Goal: Task Accomplishment & Management: Manage account settings

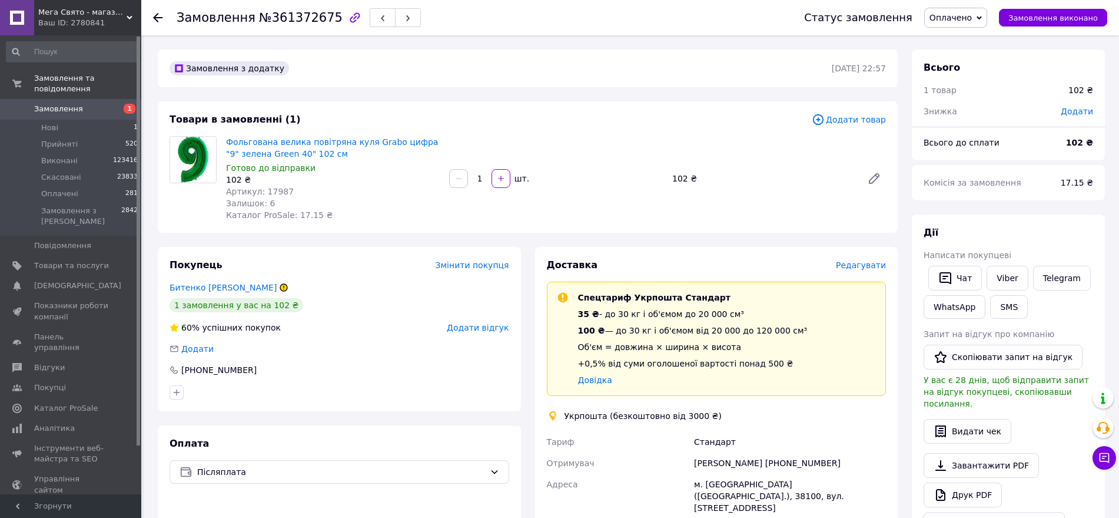
click at [859, 263] on span "Редагувати" at bounding box center [861, 264] width 50 height 9
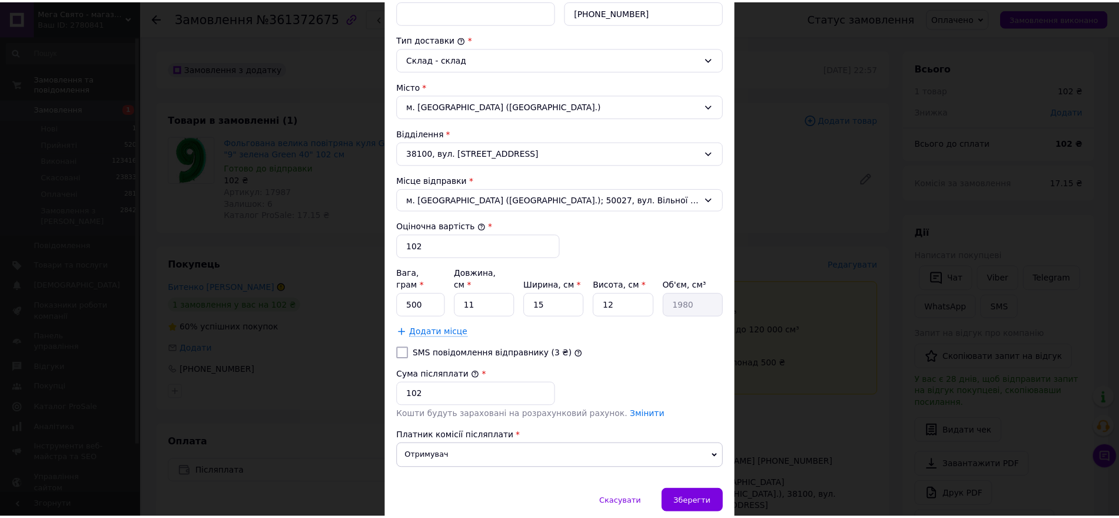
scroll to position [294, 0]
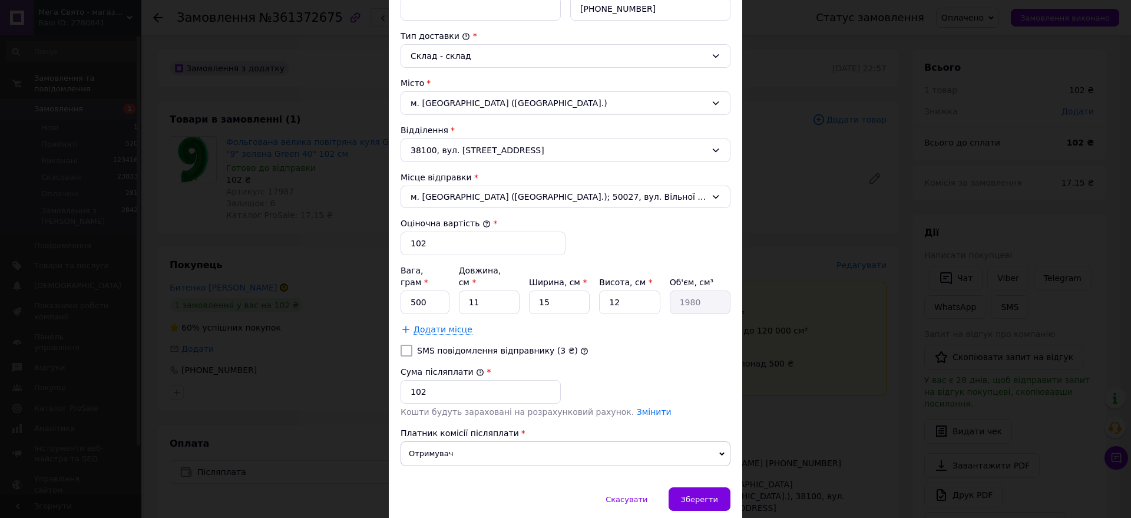
click at [333, 357] on div "× Редагування доставки Спосіб доставки Укрпошта (безкоштовно від 3000 ₴) Тариф …" at bounding box center [565, 259] width 1131 height 518
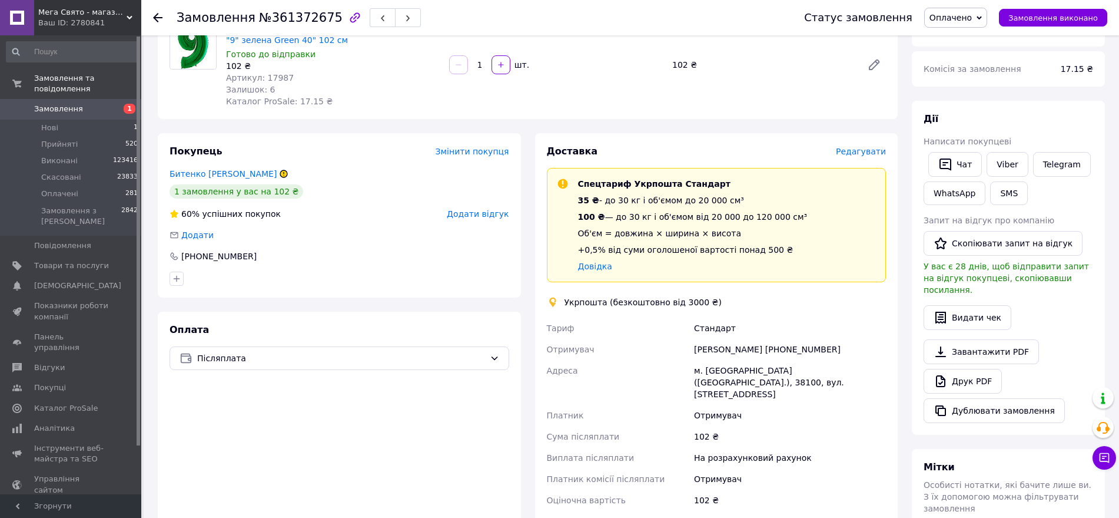
scroll to position [147, 0]
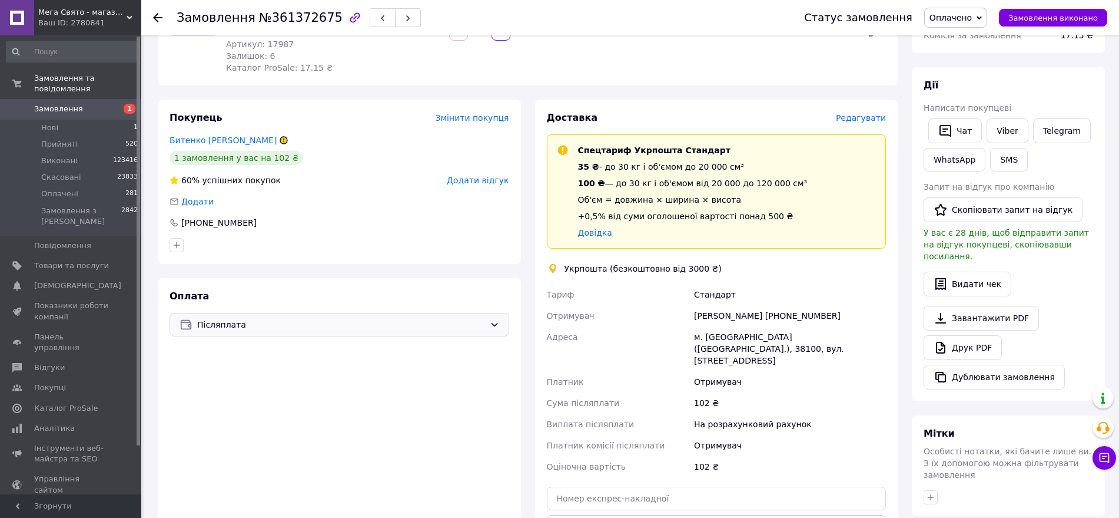
click at [416, 326] on span "Післяплата" at bounding box center [341, 324] width 288 height 13
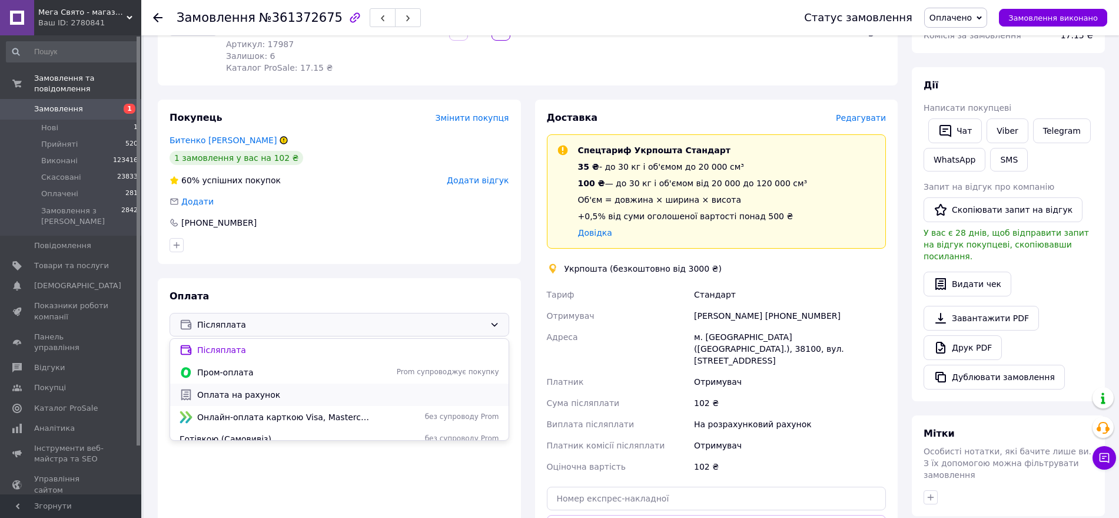
click at [264, 397] on span "Оплата на рахунок" at bounding box center [348, 395] width 302 height 12
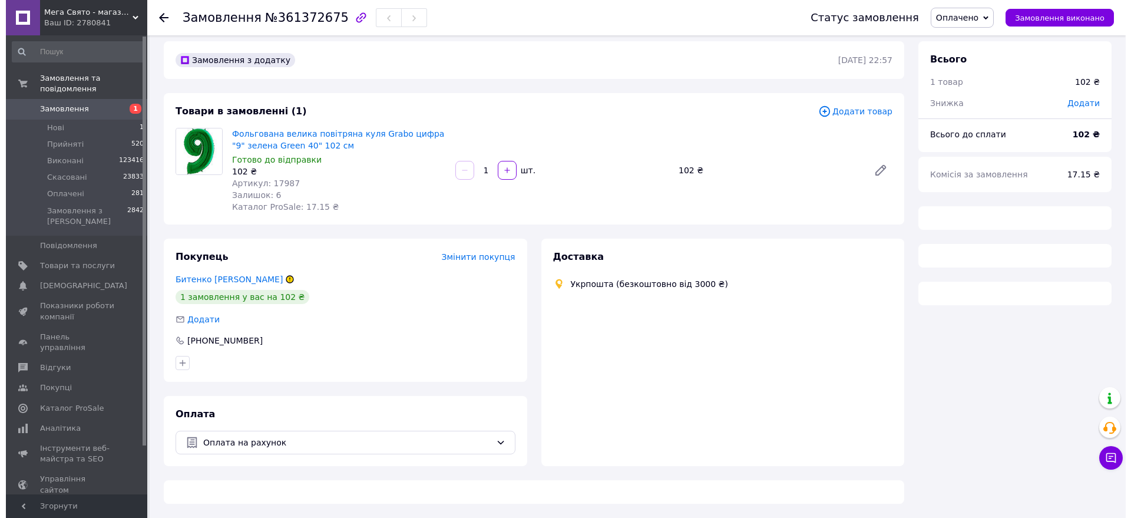
scroll to position [21, 0]
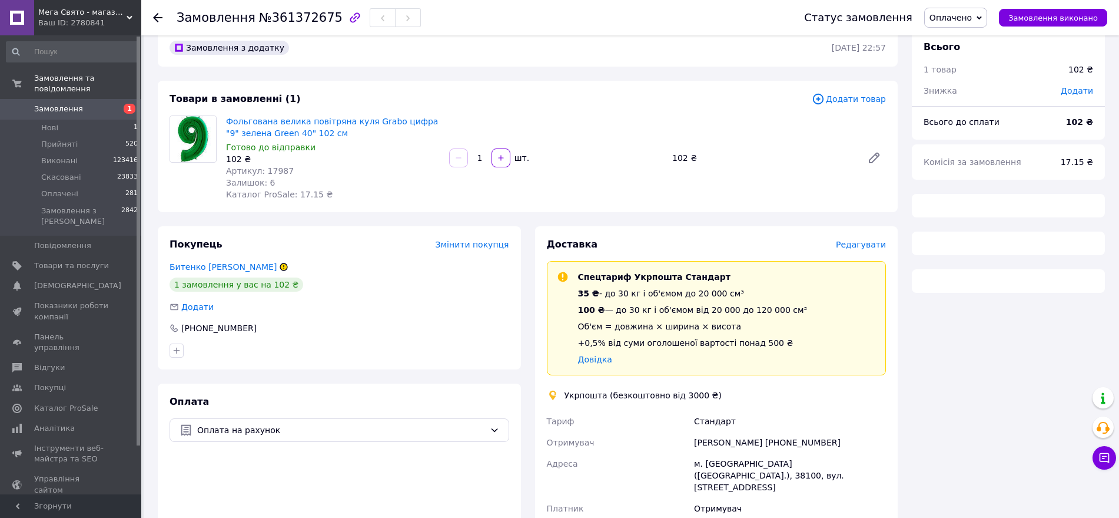
click at [850, 250] on div "Редагувати" at bounding box center [861, 244] width 50 height 12
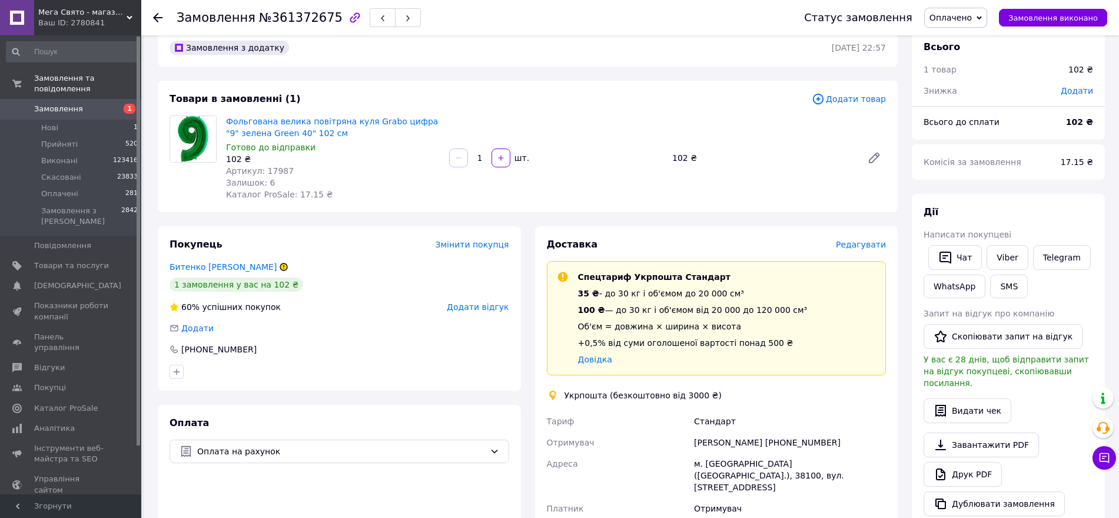
click at [853, 247] on span "Редагувати" at bounding box center [861, 244] width 50 height 9
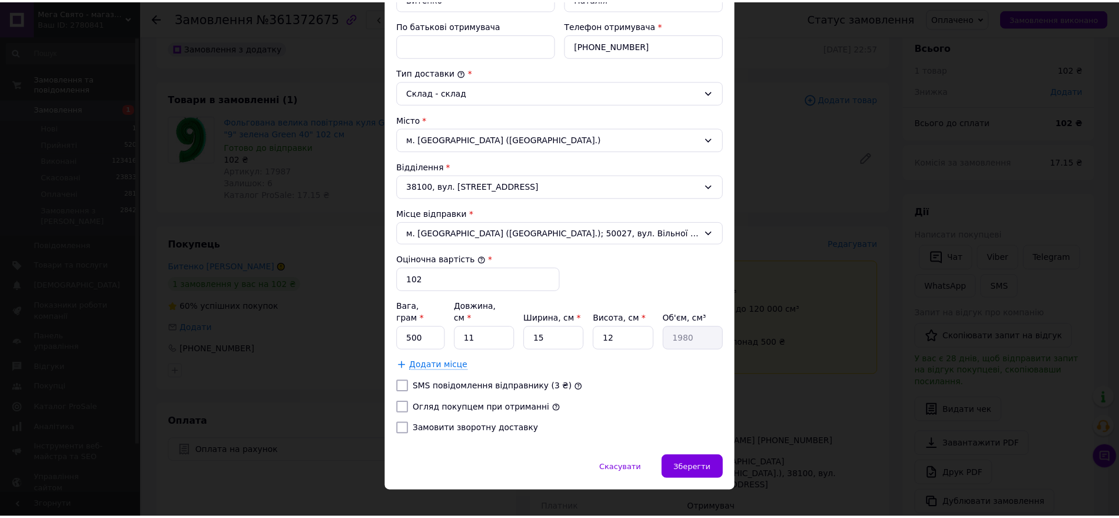
scroll to position [261, 0]
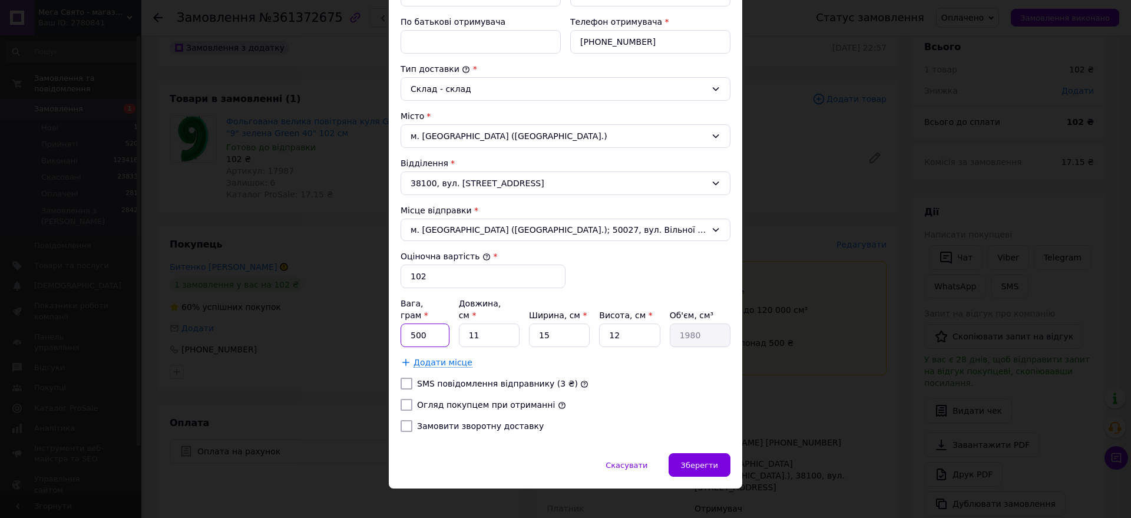
click at [432, 324] on input "500" at bounding box center [424, 335] width 49 height 24
type input "146"
type input "3"
type input "540"
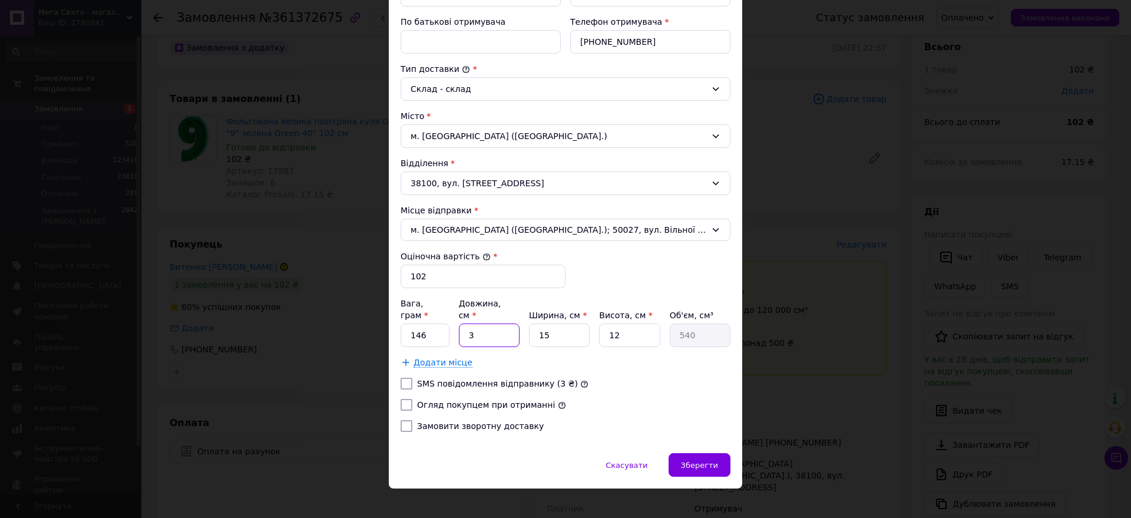
type input "33"
type input "5940"
type input "33"
type input "2"
type input "792"
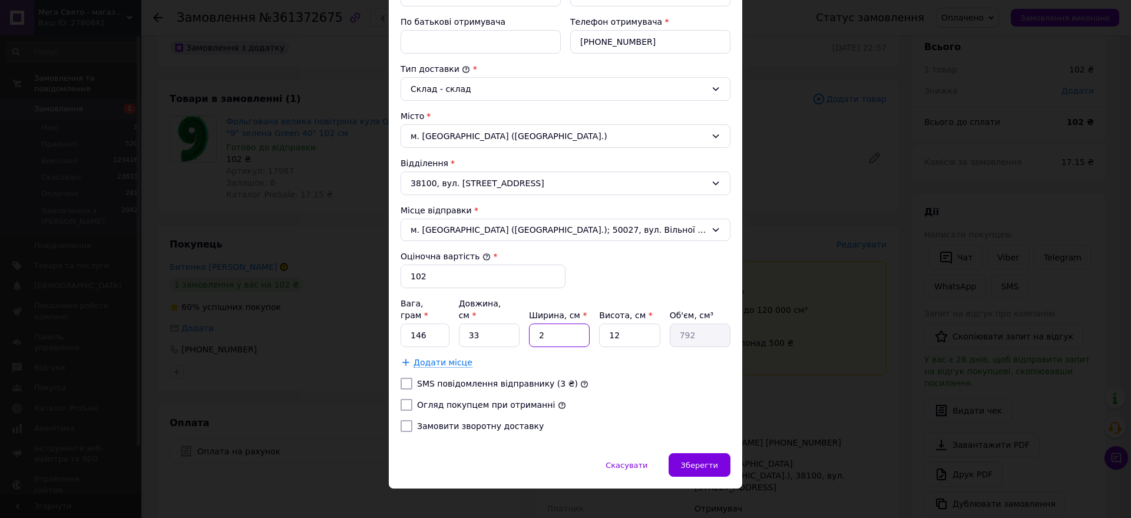
type input "23"
type input "9108"
type input "23"
type input "1"
type input "759"
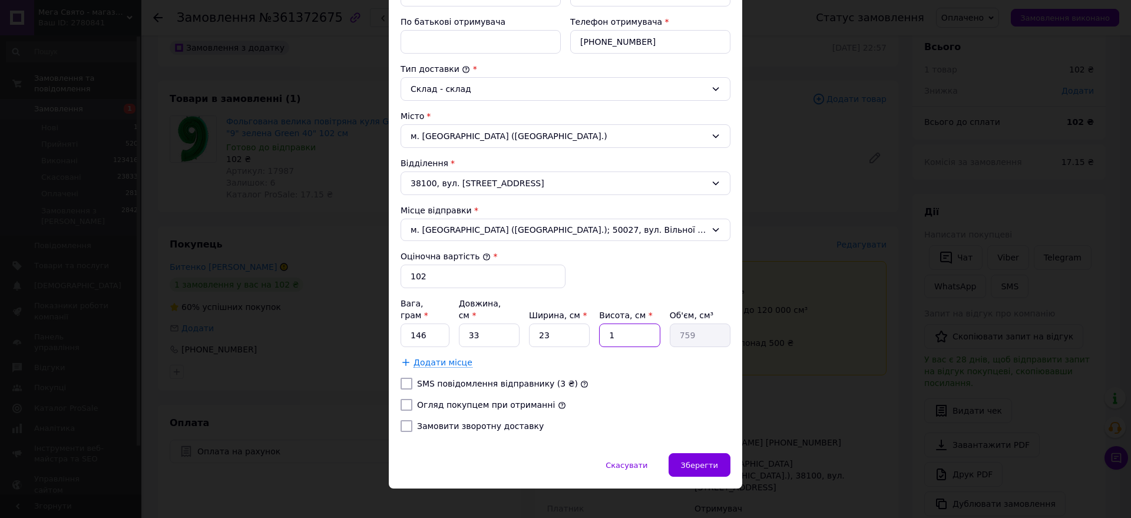
type input "1"
drag, startPoint x: 400, startPoint y: 391, endPoint x: 418, endPoint y: 408, distance: 25.0
click at [400, 399] on input "Огляд покупцем при отриманні" at bounding box center [406, 405] width 12 height 12
checkbox input "true"
click at [693, 461] on span "Зберегти" at bounding box center [699, 465] width 37 height 9
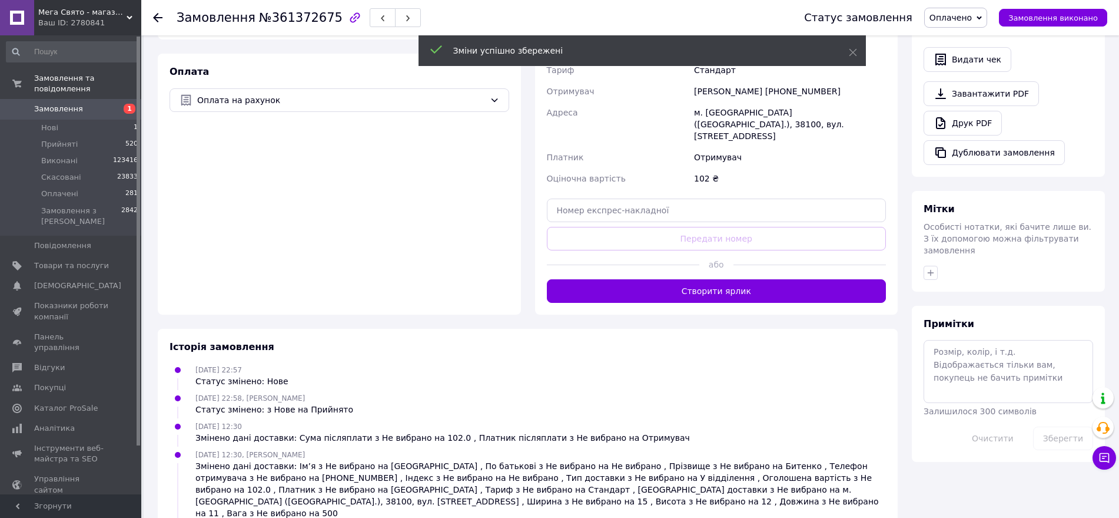
scroll to position [389, 0]
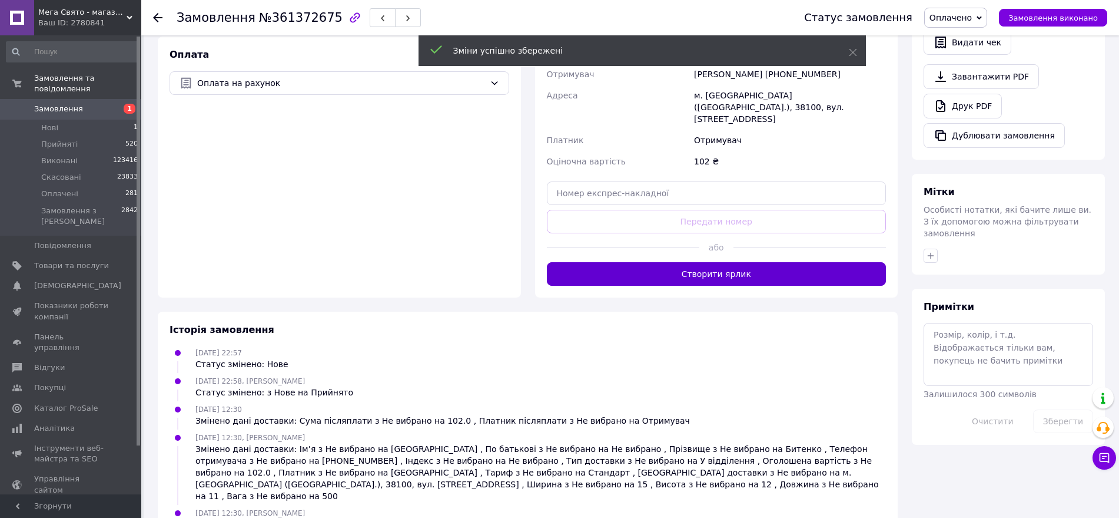
click at [753, 266] on button "Створити ярлик" at bounding box center [717, 274] width 340 height 24
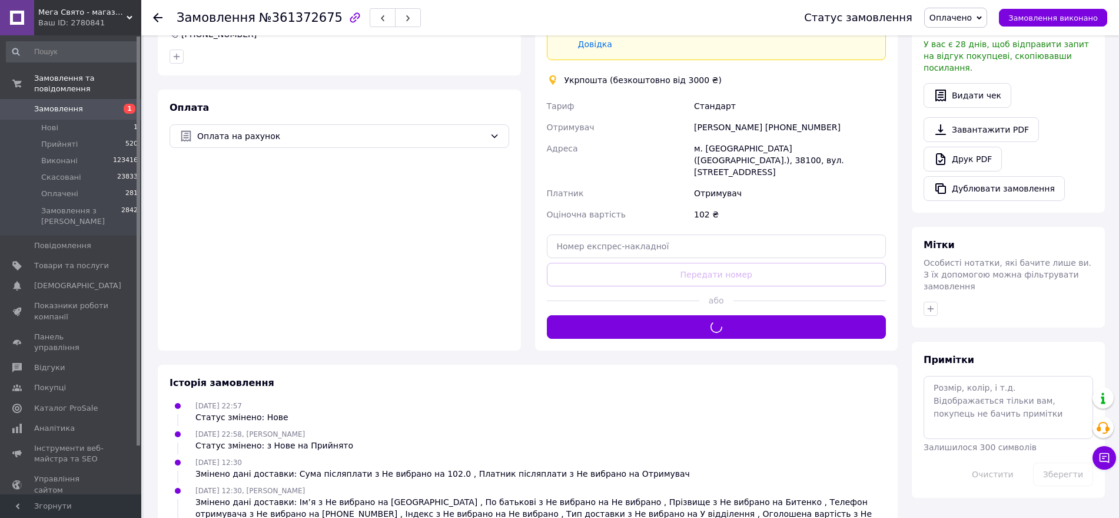
scroll to position [315, 0]
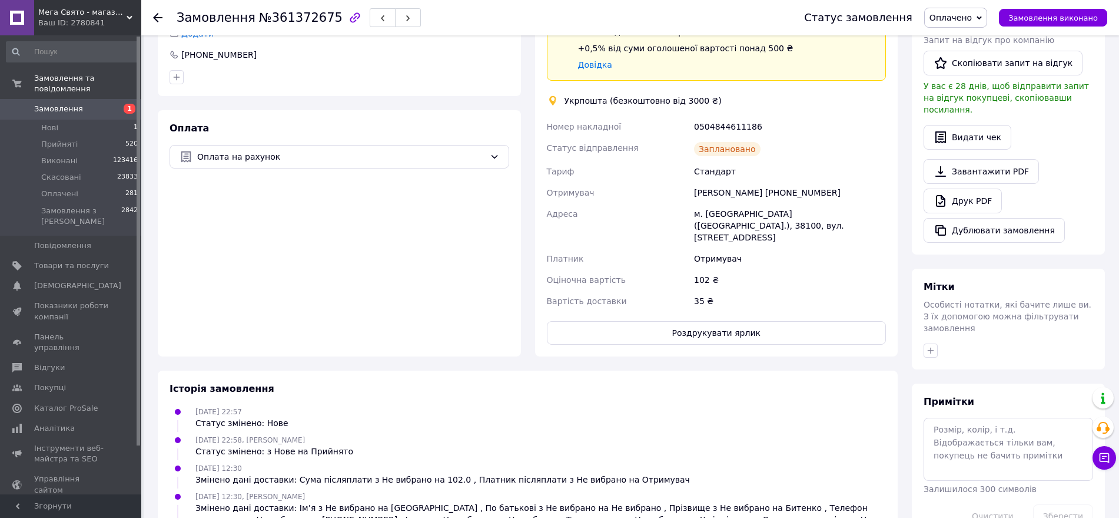
click at [734, 125] on div "0504844611186" at bounding box center [790, 126] width 197 height 21
copy div "0504844611186"
click at [724, 324] on button "Роздрукувати ярлик" at bounding box center [717, 333] width 340 height 24
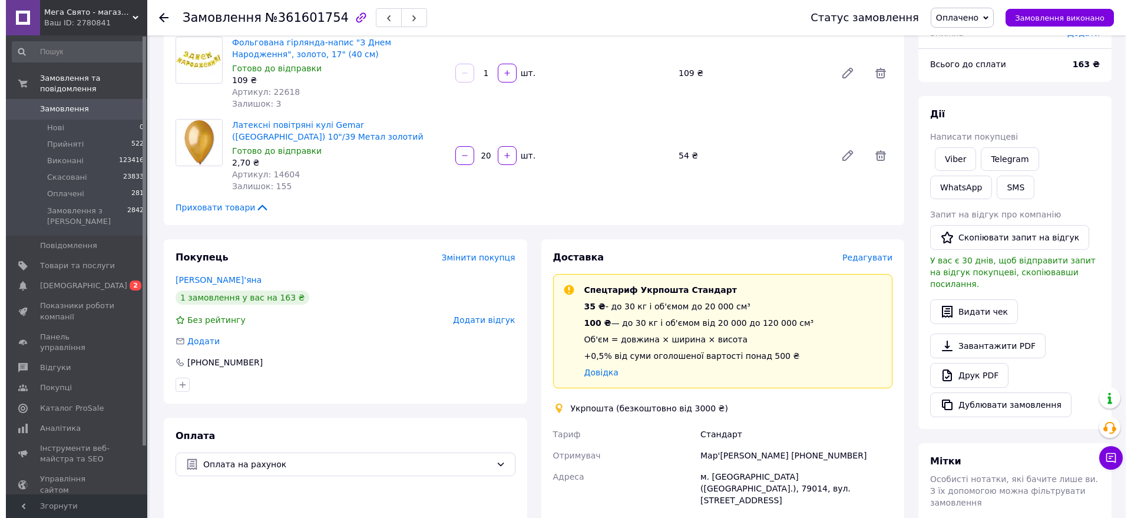
scroll to position [147, 0]
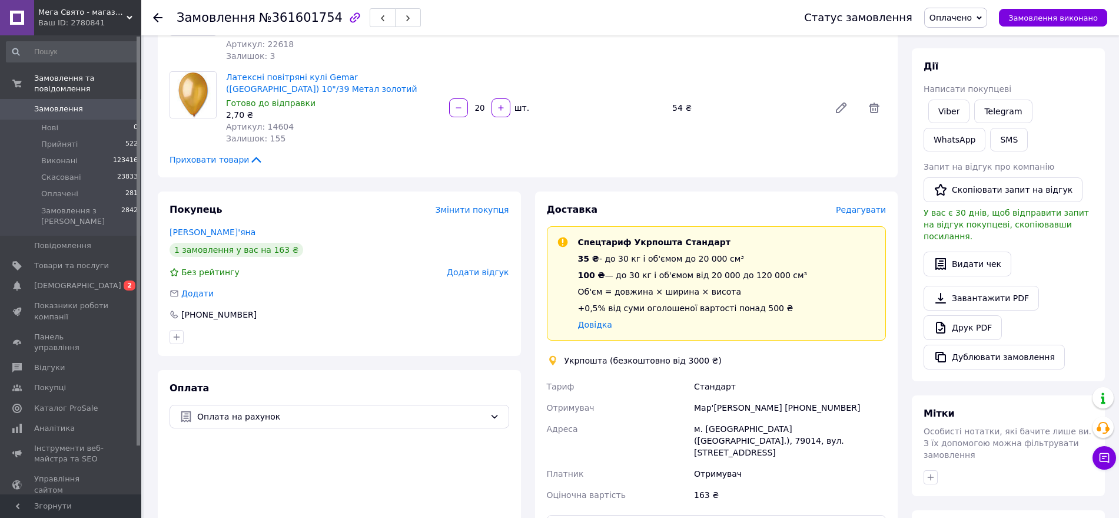
click at [876, 211] on span "Редагувати" at bounding box center [861, 209] width 50 height 9
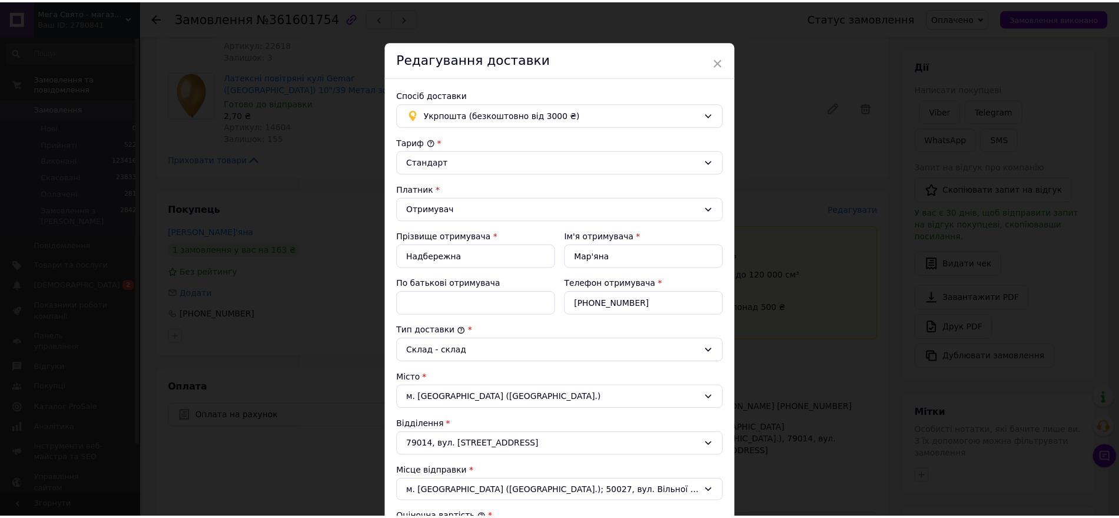
scroll to position [261, 0]
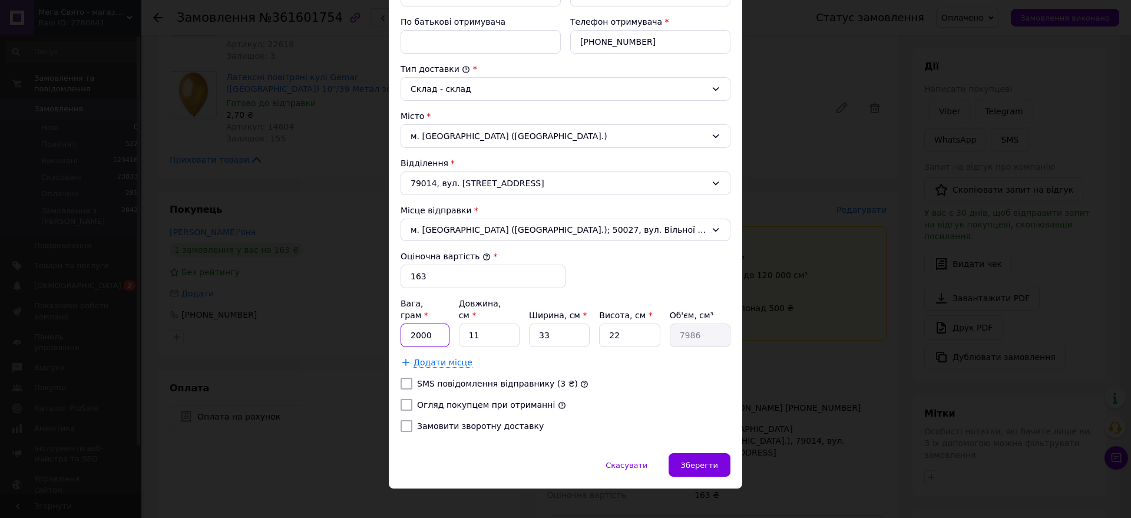
click at [439, 323] on input "2000" at bounding box center [424, 335] width 49 height 24
type input "100"
type input "2"
type input "1452"
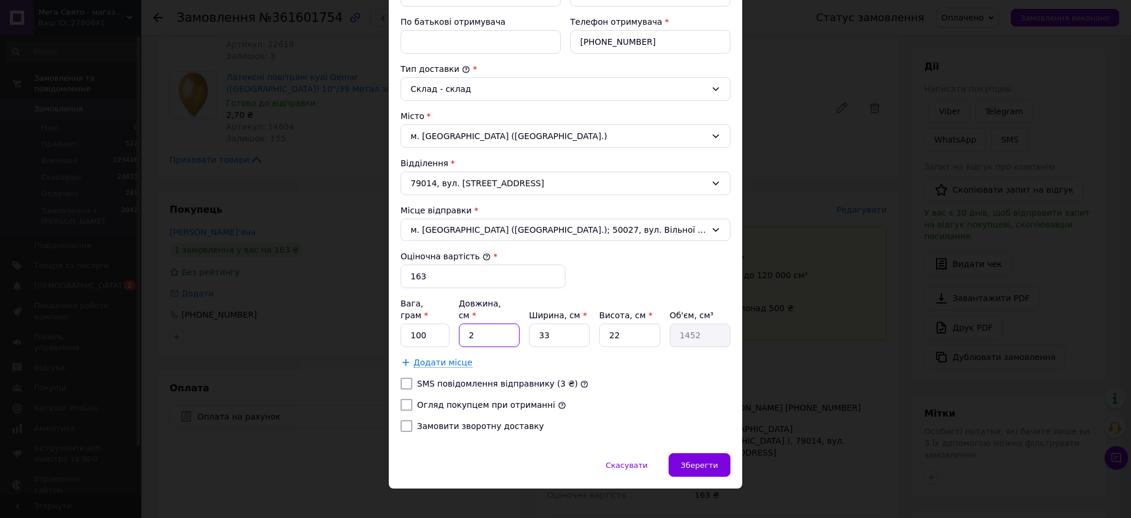
type input "24"
type input "17424"
type input "24"
type input "2"
type input "1056"
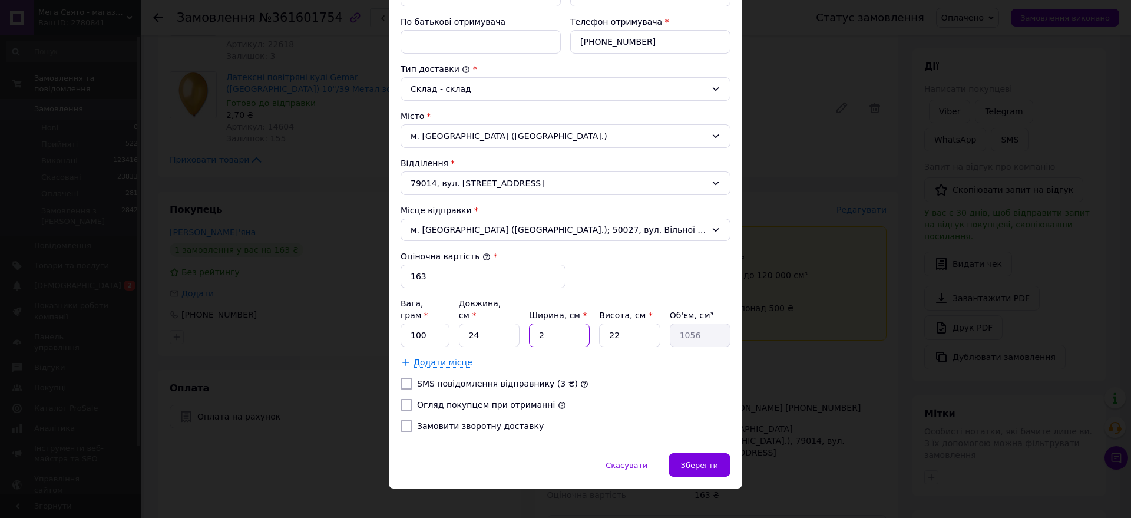
type input "20"
type input "10560"
type input "20"
type input "3"
type input "1440"
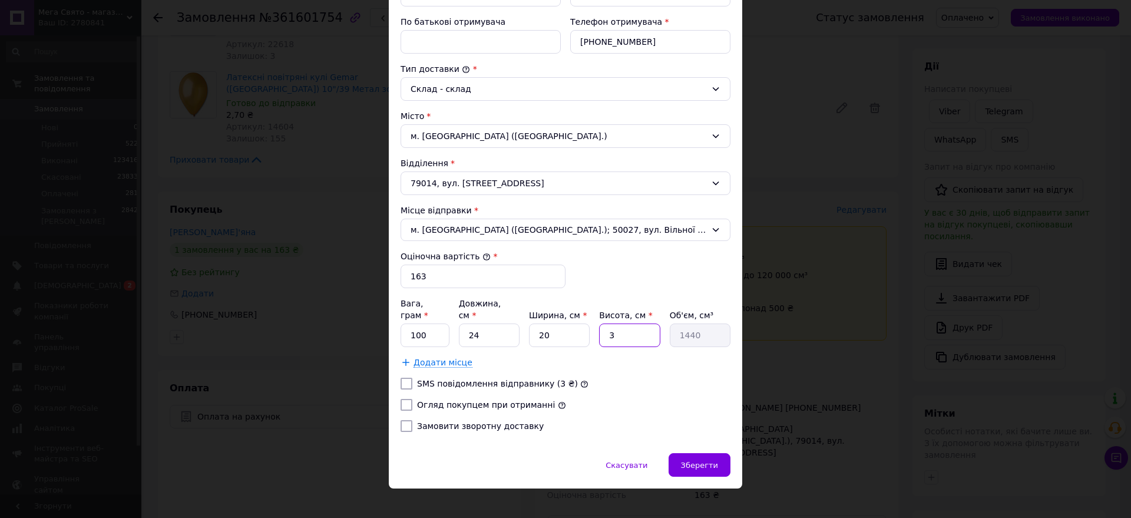
type input "3"
click at [409, 399] on input "Огляд покупцем при отриманні" at bounding box center [406, 405] width 12 height 12
checkbox input "true"
click at [707, 461] on span "Зберегти" at bounding box center [699, 465] width 37 height 9
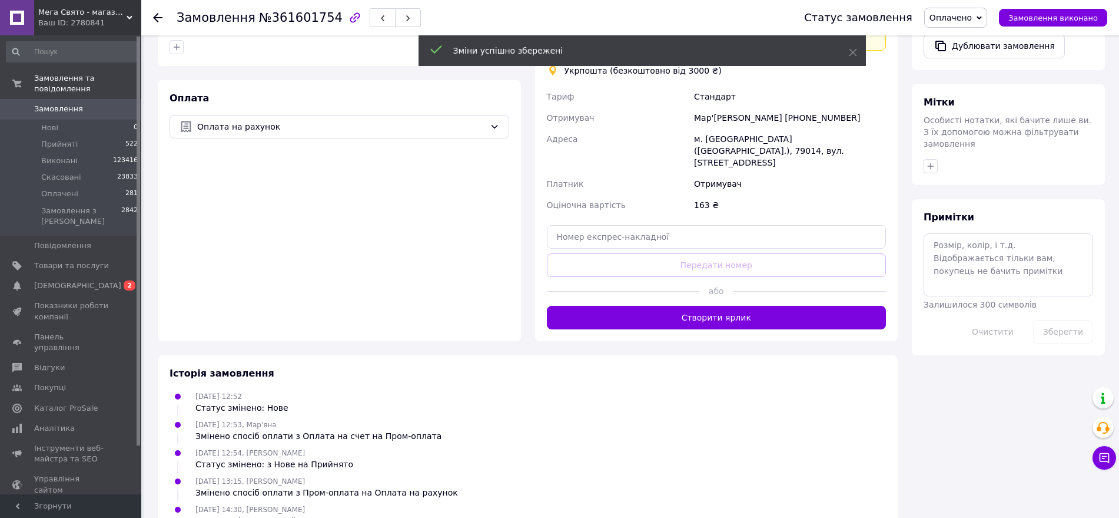
scroll to position [442, 0]
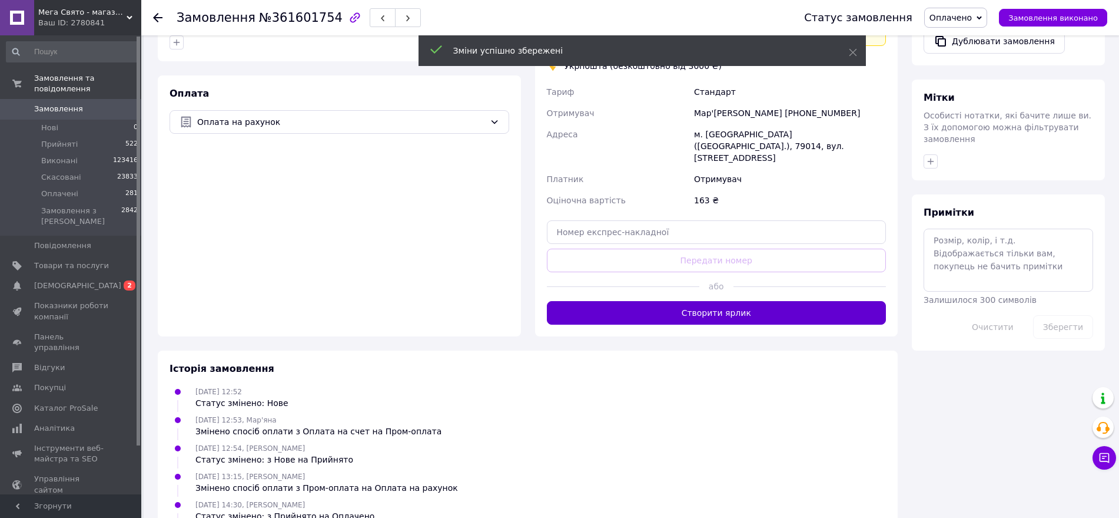
click at [737, 301] on button "Створити ярлик" at bounding box center [717, 313] width 340 height 24
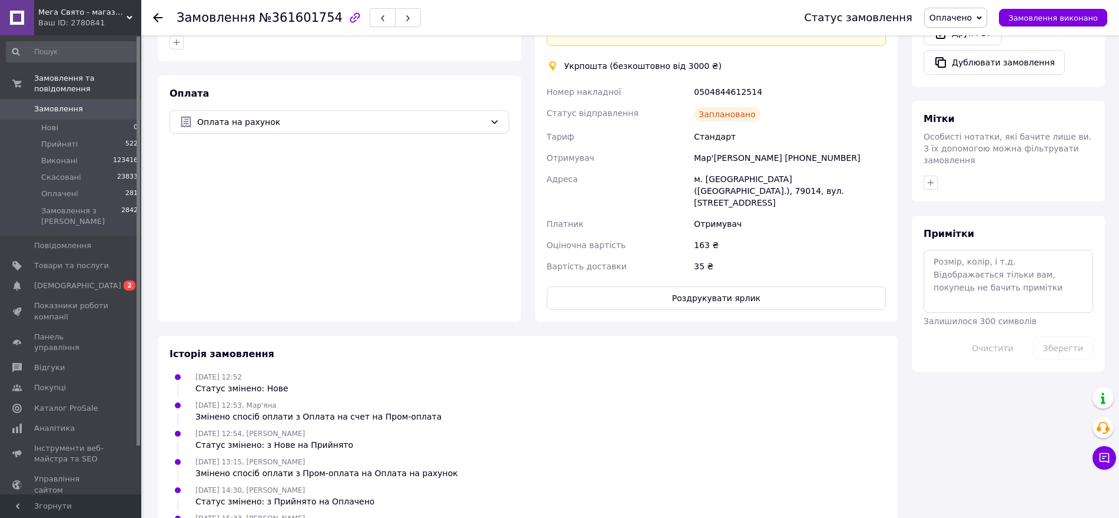
click at [723, 87] on div "0504844612514" at bounding box center [790, 91] width 197 height 21
copy div "0504844612514"
click at [709, 289] on button "Роздрукувати ярлик" at bounding box center [717, 298] width 340 height 24
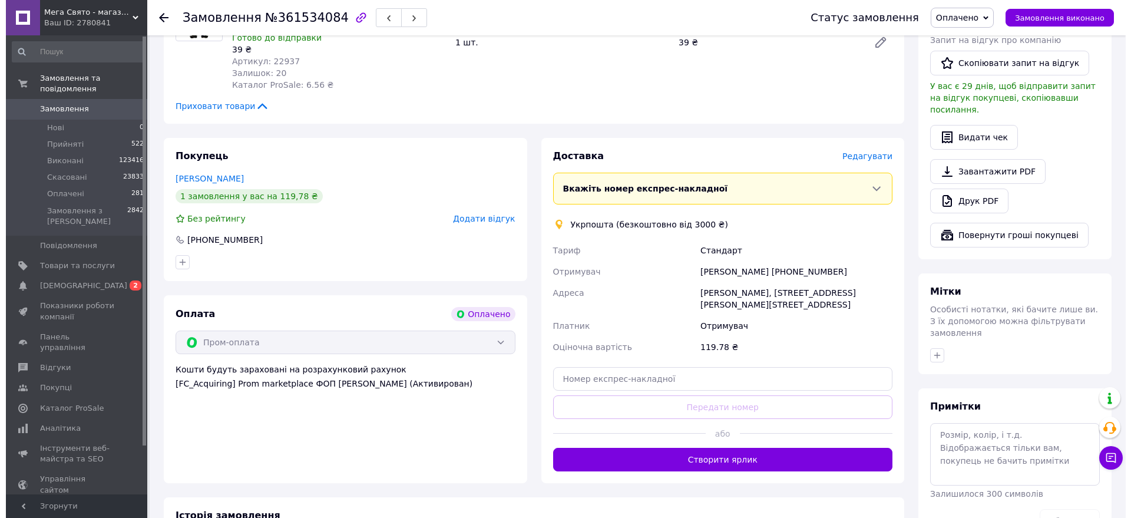
scroll to position [294, 0]
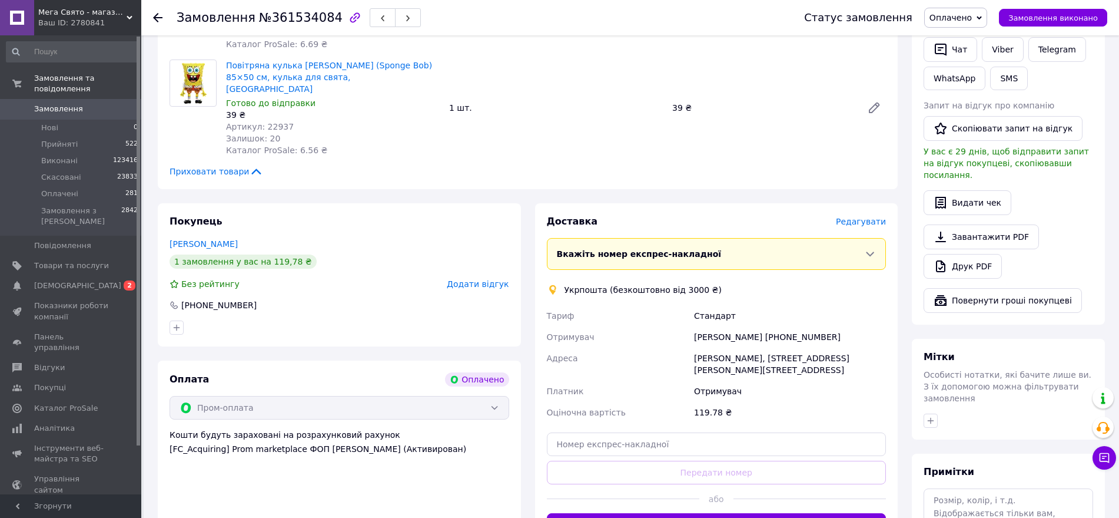
click at [868, 217] on span "Редагувати" at bounding box center [861, 221] width 50 height 9
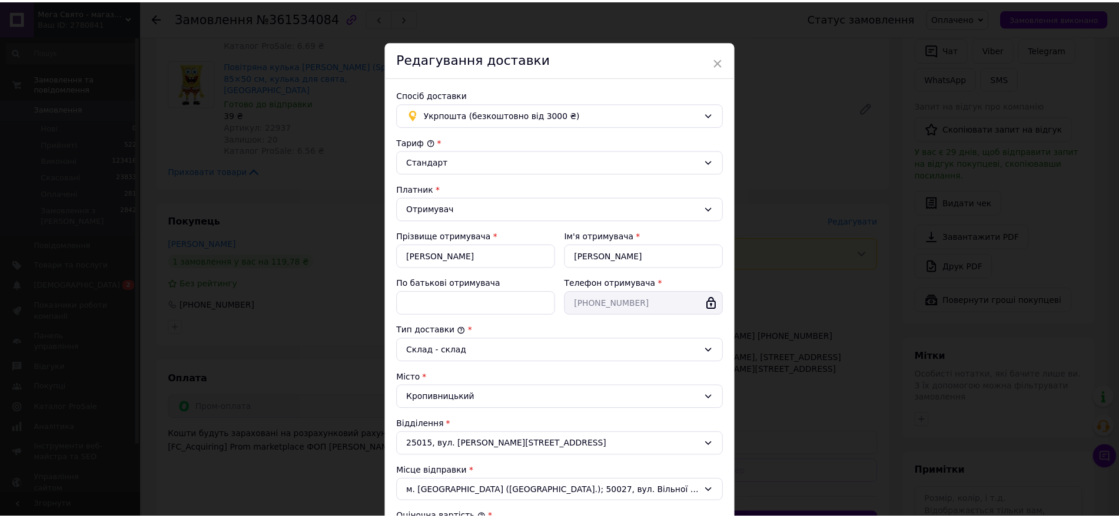
scroll to position [219, 0]
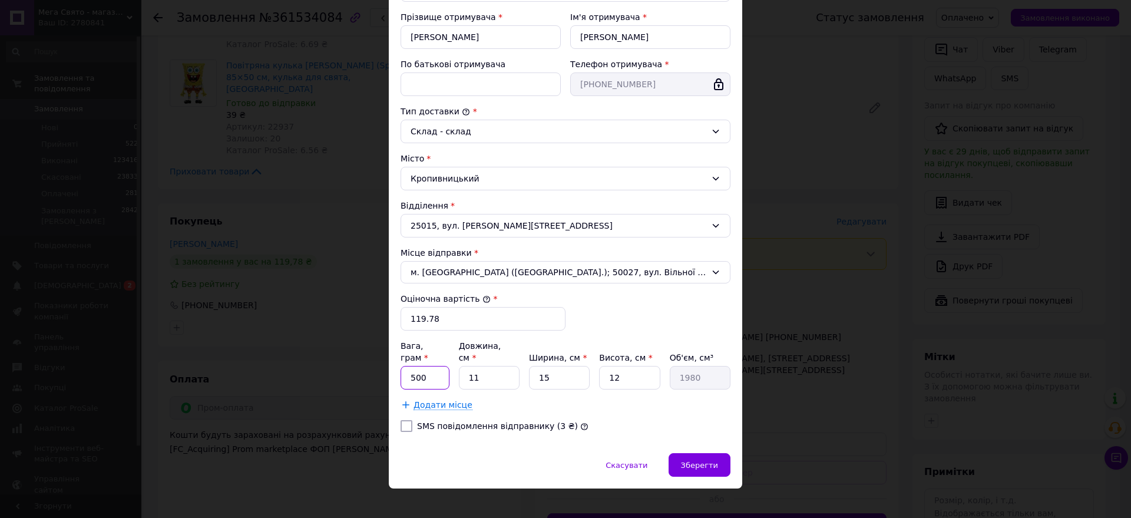
click at [445, 366] on input "500" at bounding box center [424, 378] width 49 height 24
type input "77"
type input "2"
type input "360"
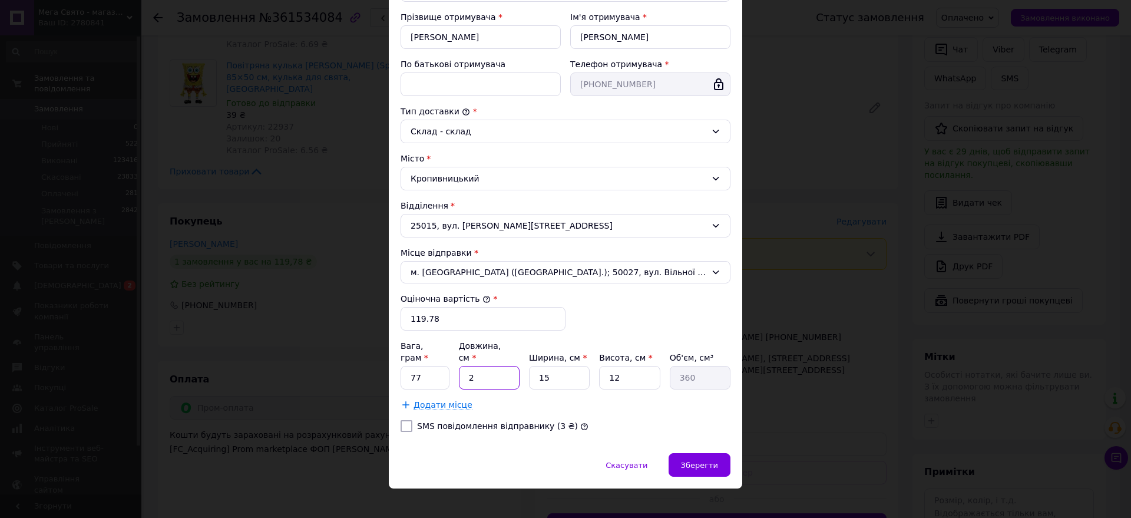
type input "26"
type input "4680"
type input "26"
type input "1"
type input "312"
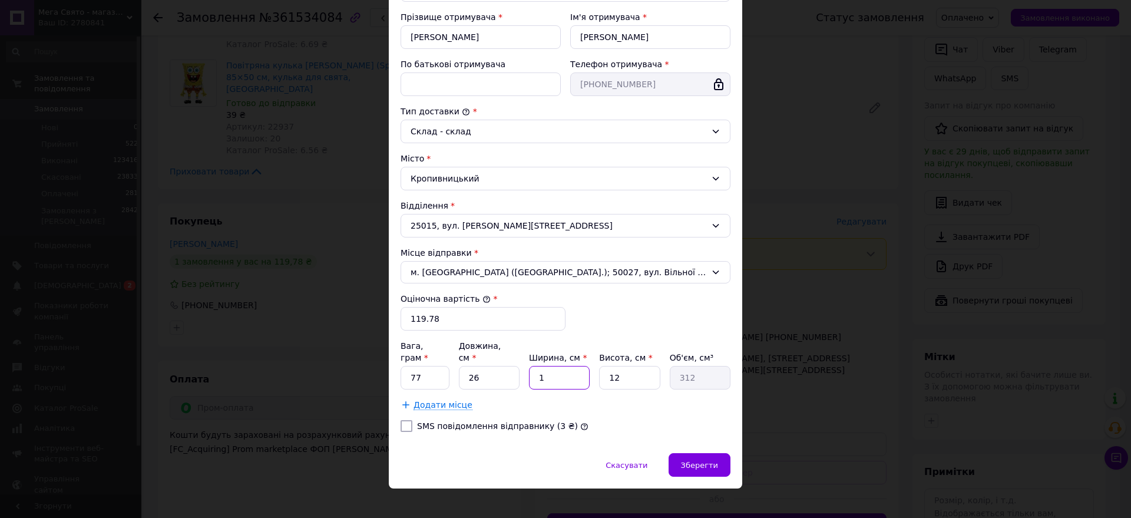
type input "14"
type input "4368"
type input "14"
type input "2"
type input "728"
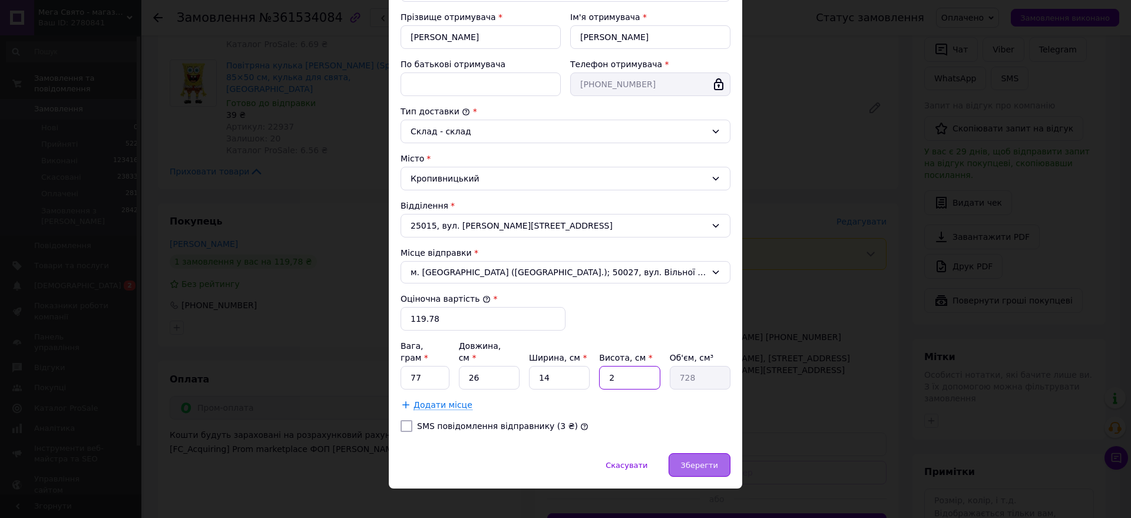
type input "2"
click at [691, 461] on span "Зберегти" at bounding box center [699, 465] width 37 height 9
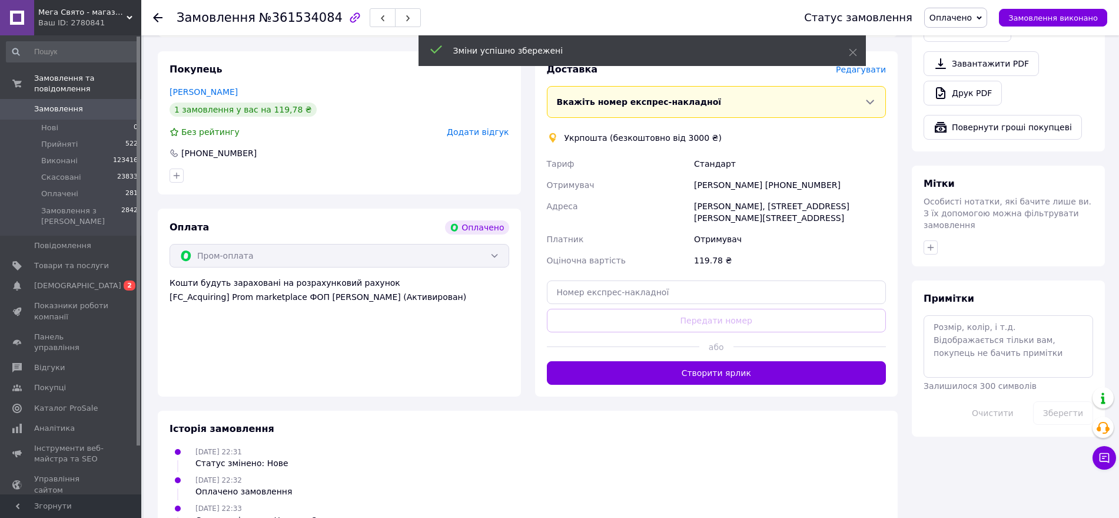
scroll to position [515, 0]
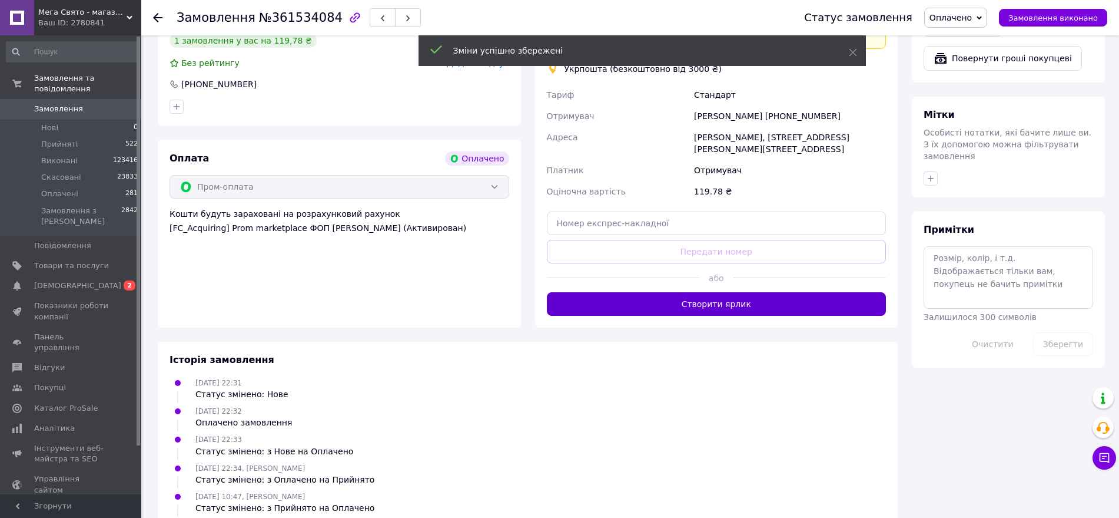
click at [764, 292] on button "Створити ярлик" at bounding box center [717, 304] width 340 height 24
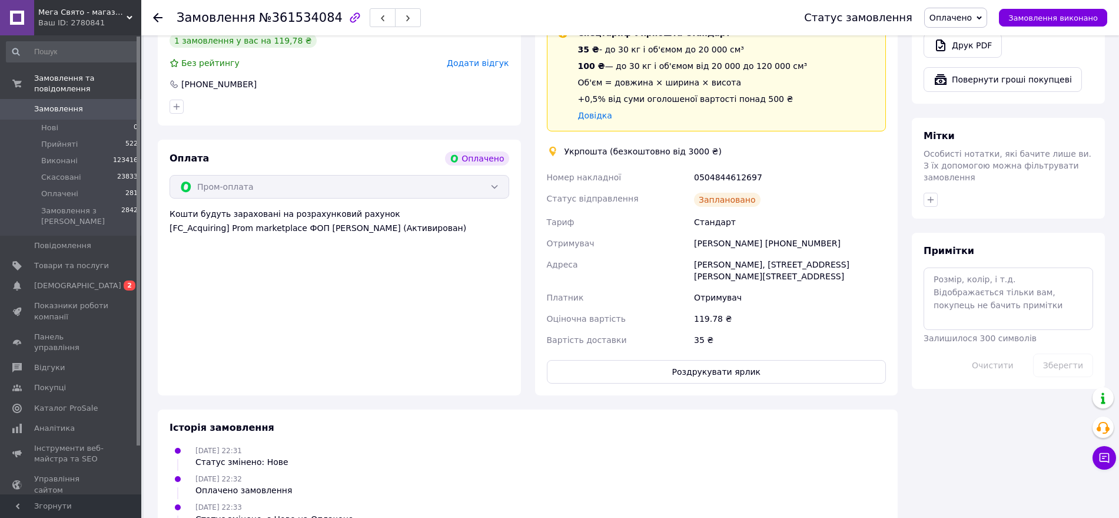
click at [731, 167] on div "0504844612697" at bounding box center [790, 177] width 197 height 21
copy div "0504844612697"
click at [747, 360] on button "Роздрукувати ярлик" at bounding box center [717, 372] width 340 height 24
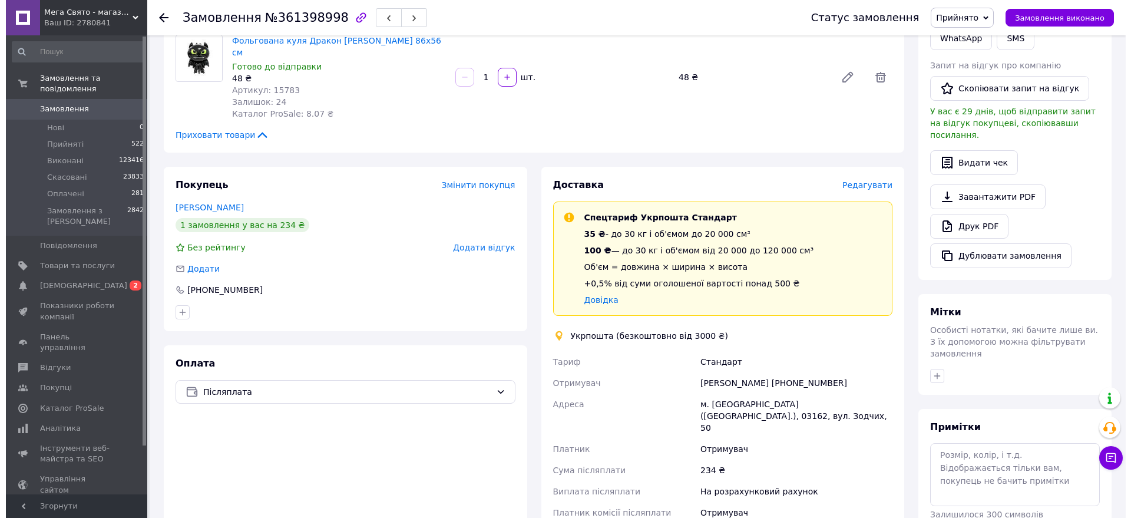
scroll to position [241, 0]
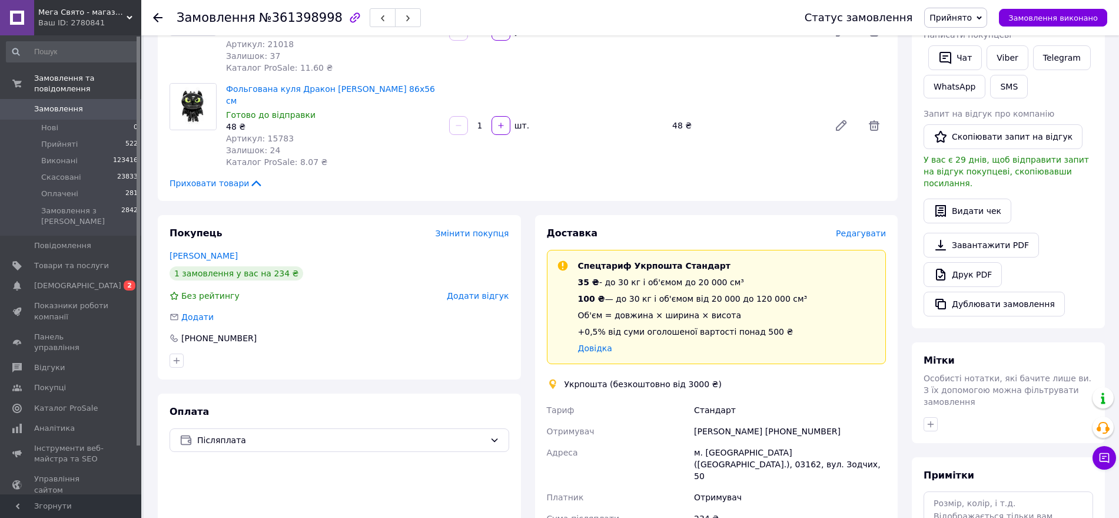
click at [870, 228] on span "Редагувати" at bounding box center [861, 232] width 50 height 9
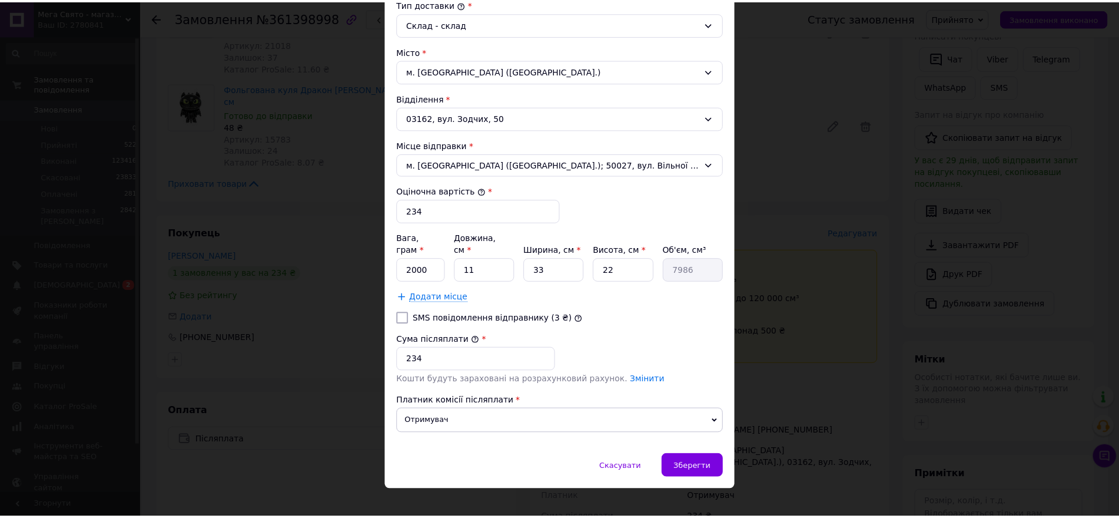
scroll to position [329, 0]
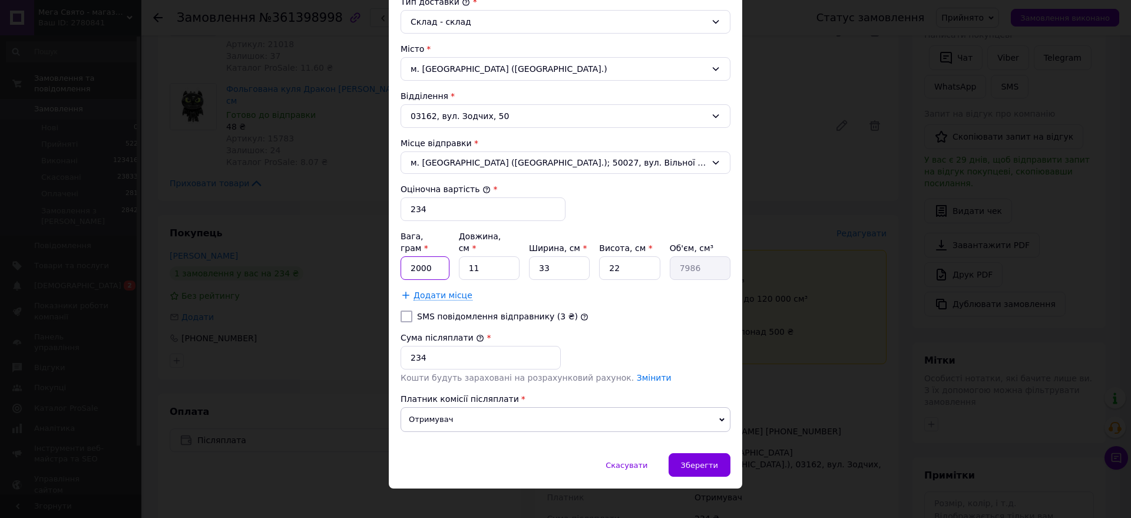
click at [429, 256] on input "2000" at bounding box center [424, 268] width 49 height 24
type input "181"
type input "2"
type input "1452"
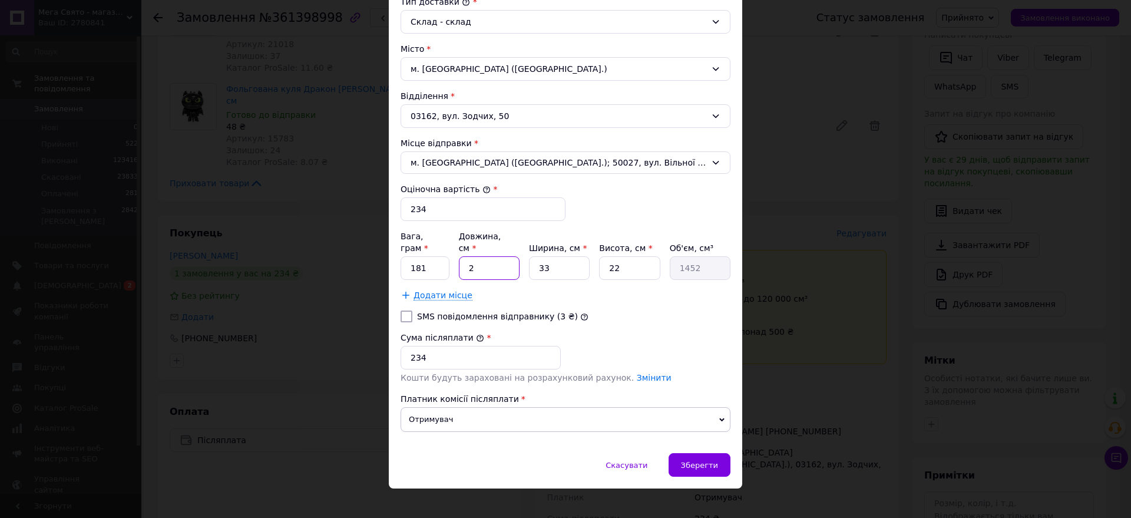
type input "23"
type input "16698"
type input "23"
type input "1"
type input "506"
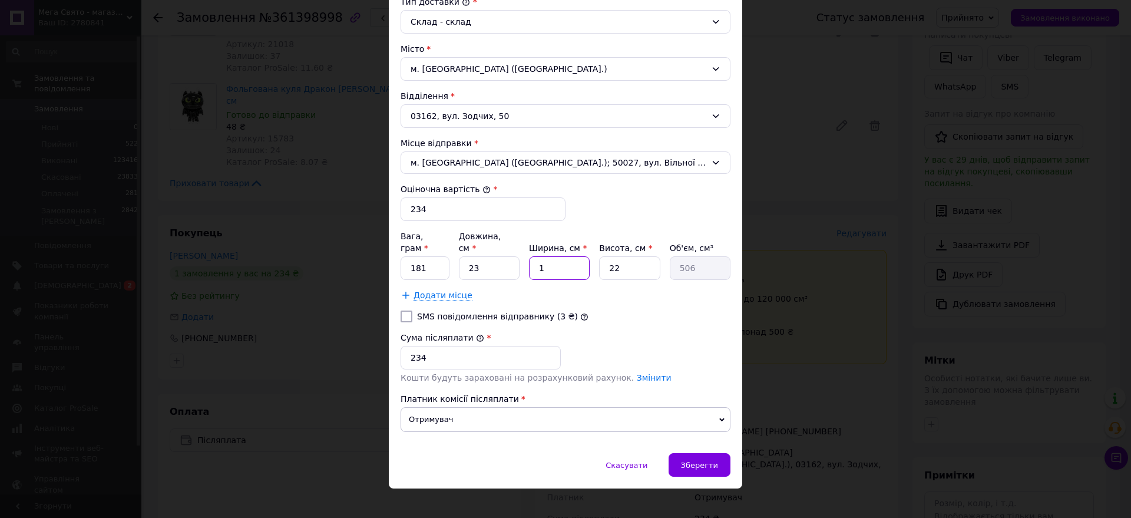
type input "15"
type input "7590"
type input "15"
type input "2"
type input "690"
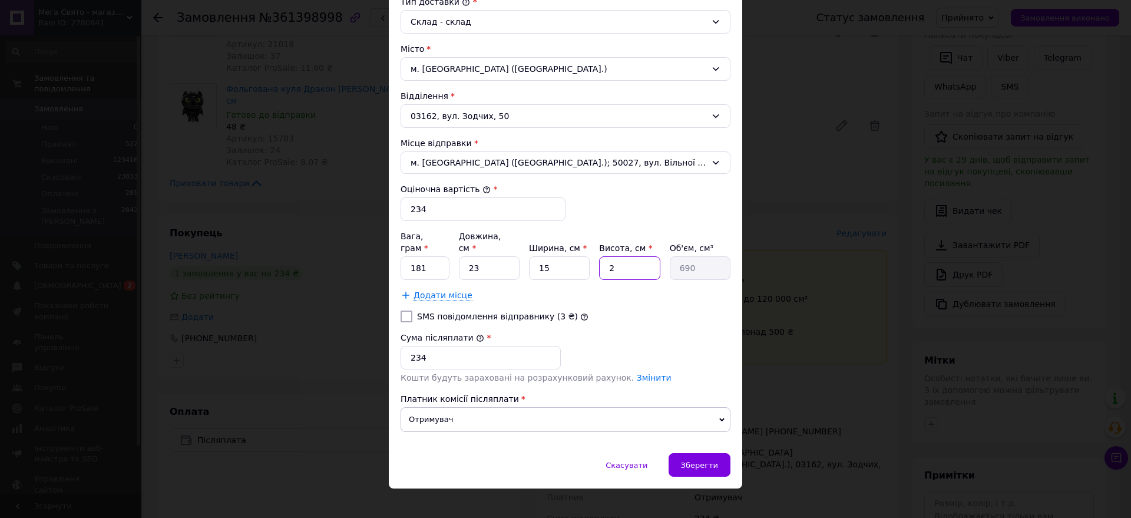
type input "2"
type input "184"
click at [702, 461] on span "Зберегти" at bounding box center [699, 465] width 37 height 9
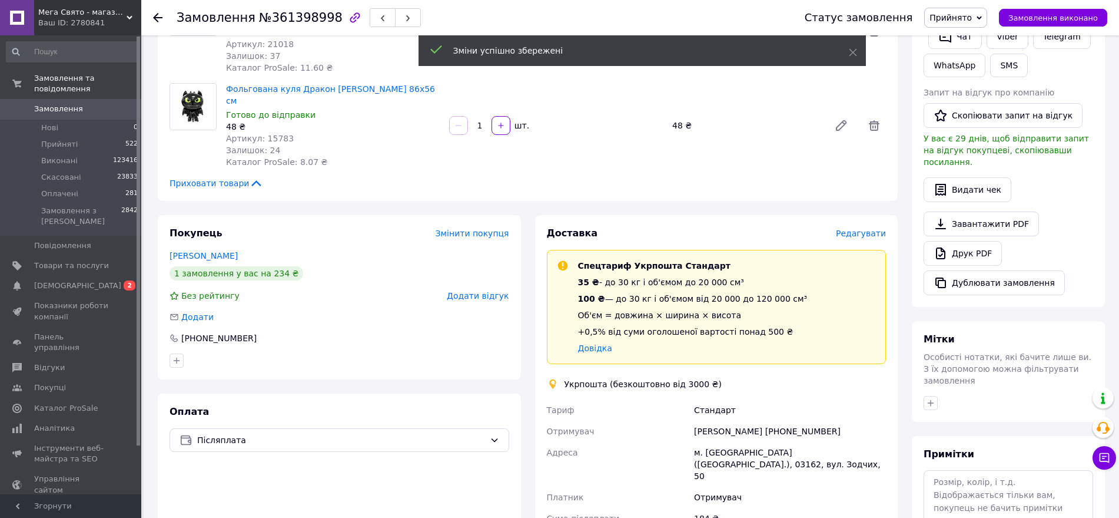
scroll to position [536, 0]
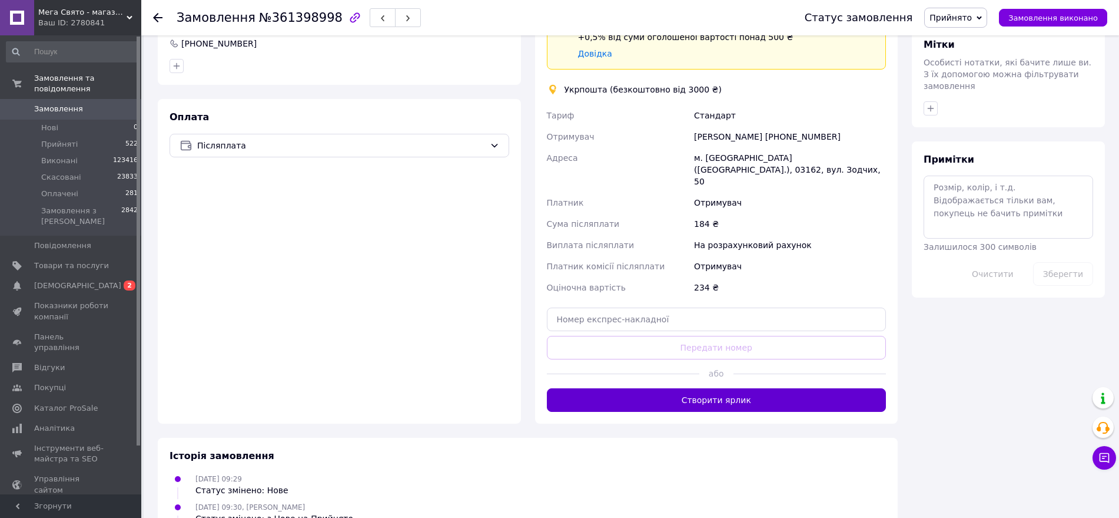
click at [723, 388] on button "Створити ярлик" at bounding box center [717, 400] width 340 height 24
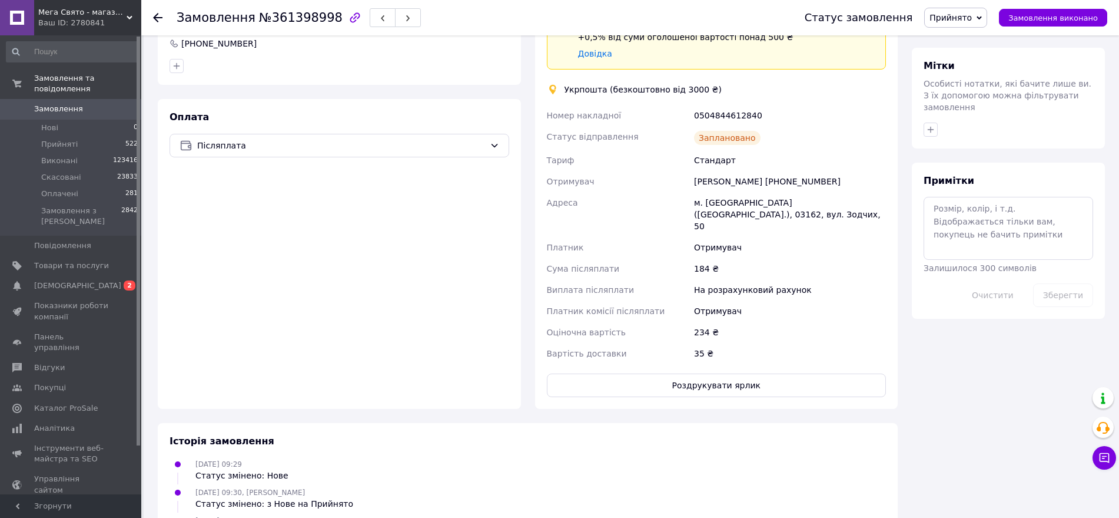
click at [740, 105] on div "0504844612840" at bounding box center [790, 115] width 197 height 21
copy div "0504844612840"
click at [712, 373] on button "Роздрукувати ярлик" at bounding box center [717, 385] width 340 height 24
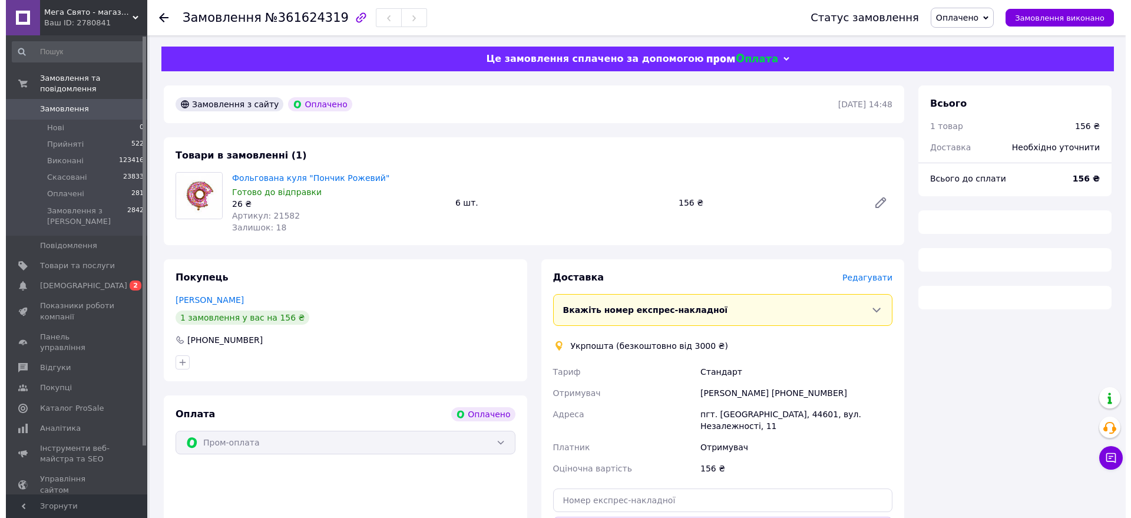
scroll to position [18, 0]
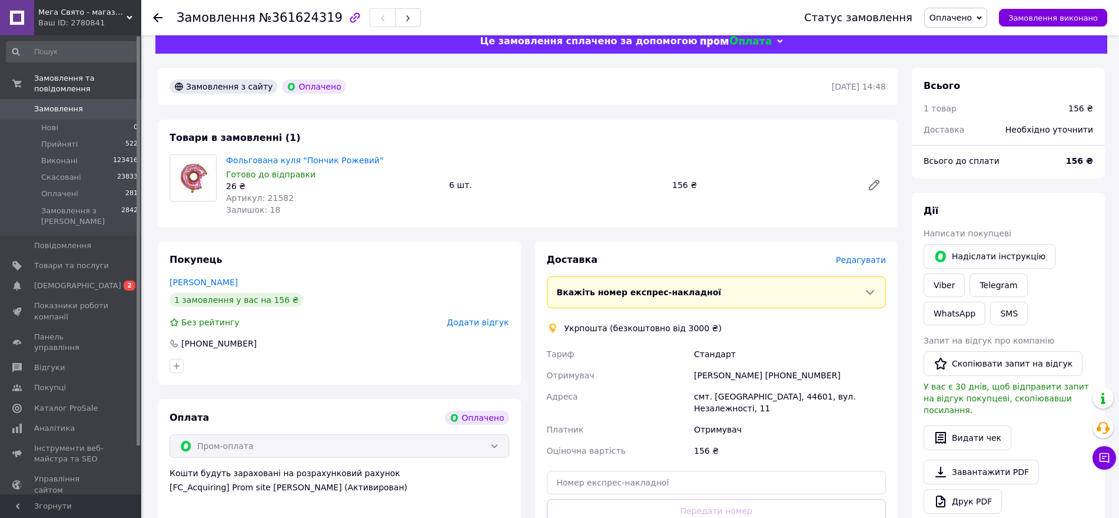
click at [863, 257] on span "Редагувати" at bounding box center [861, 259] width 50 height 9
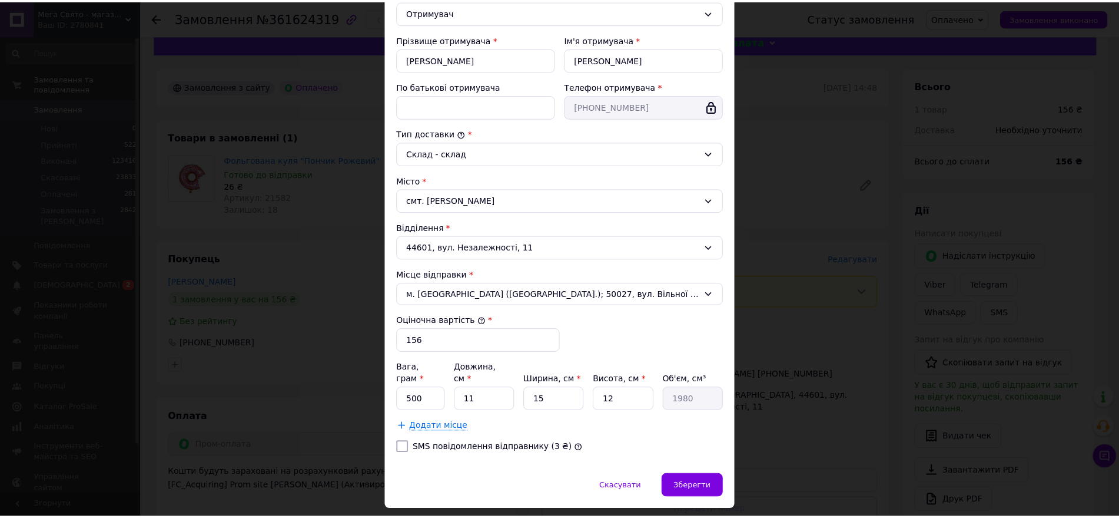
scroll to position [219, 0]
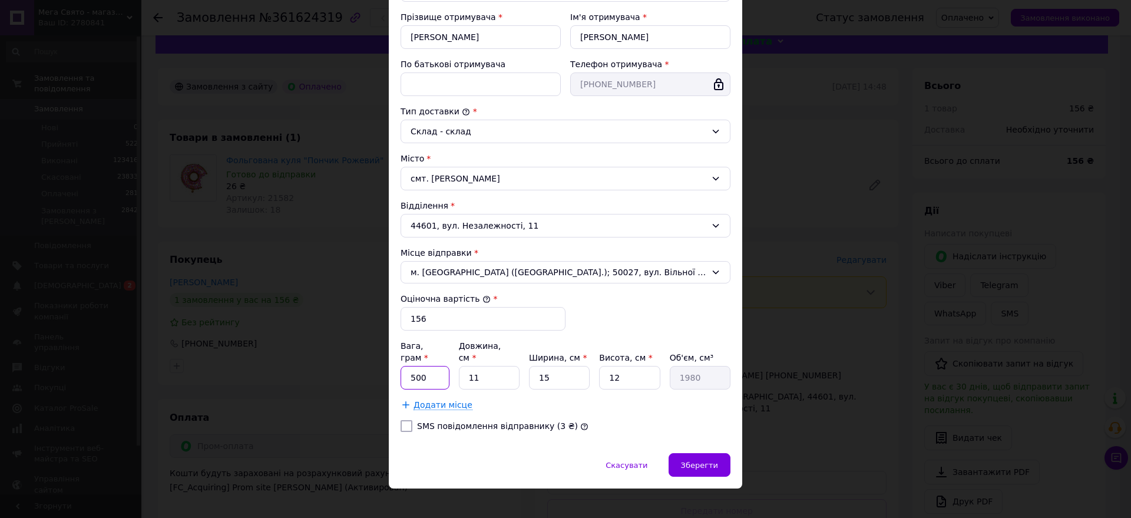
click at [432, 366] on input "500" at bounding box center [424, 378] width 49 height 24
type input "86"
type input "1"
type input "180"
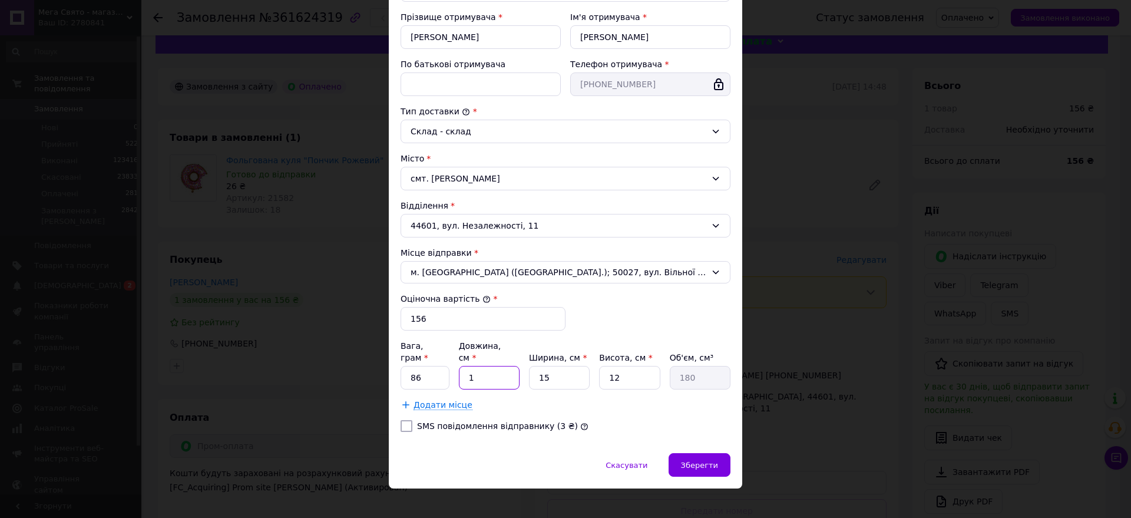
type input "16"
type input "2880"
type input "16"
type input "1"
type input "192"
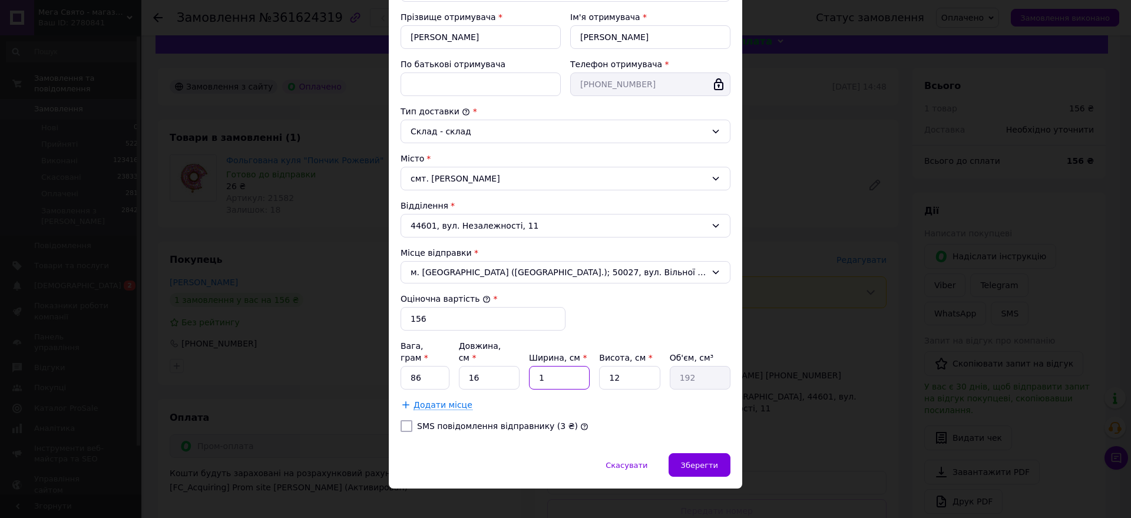
type input "11"
type input "2112"
type input "11"
type input "2"
type input "352"
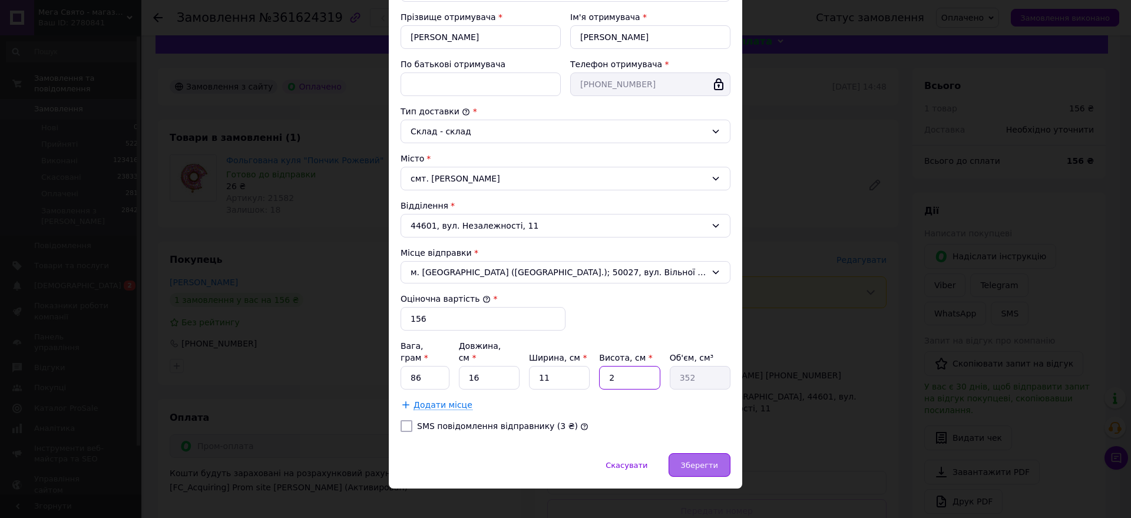
type input "2"
click at [718, 455] on div "Зберегти" at bounding box center [699, 465] width 62 height 24
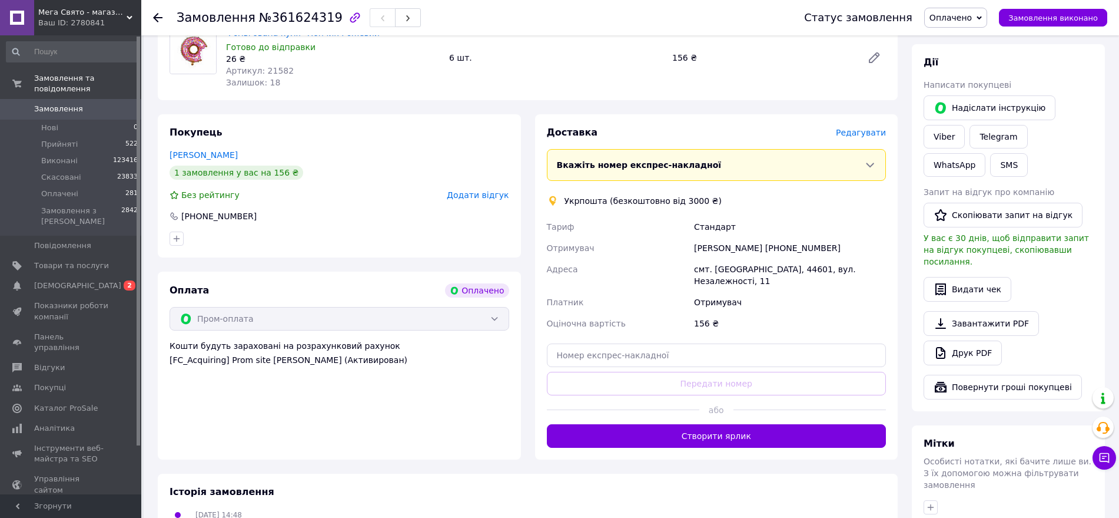
scroll to position [239, 0]
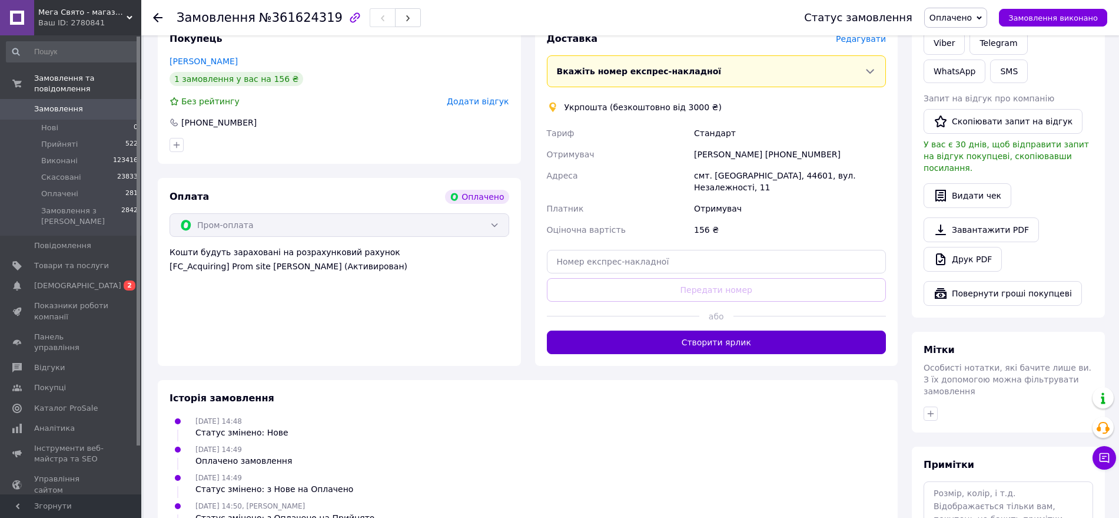
click at [730, 339] on button "Створити ярлик" at bounding box center [717, 342] width 340 height 24
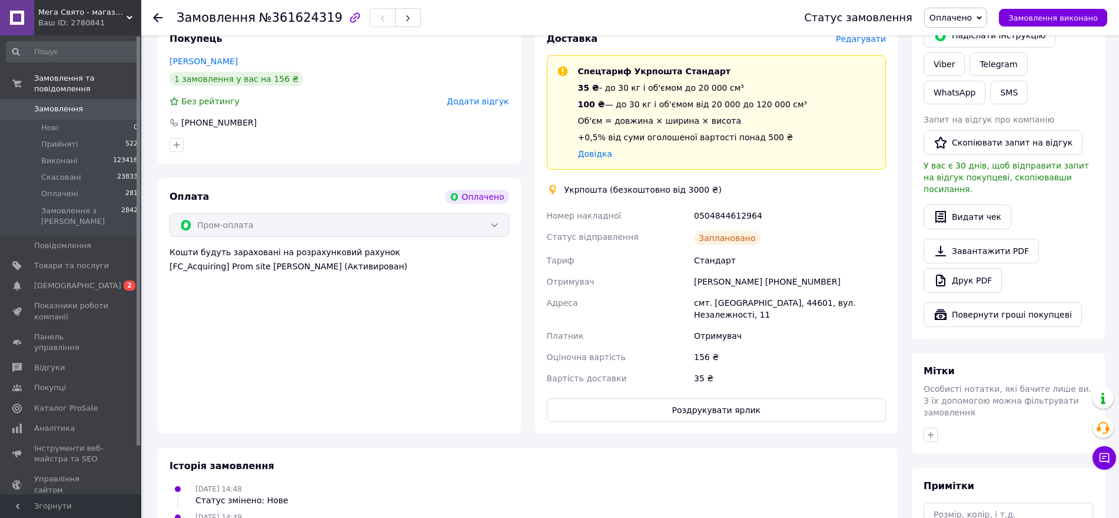
click at [716, 215] on div "0504844612964" at bounding box center [790, 215] width 197 height 21
click at [717, 215] on div "0504844612964" at bounding box center [790, 215] width 197 height 21
copy div "0504844612964"
click at [723, 398] on button "Роздрукувати ярлик" at bounding box center [717, 410] width 340 height 24
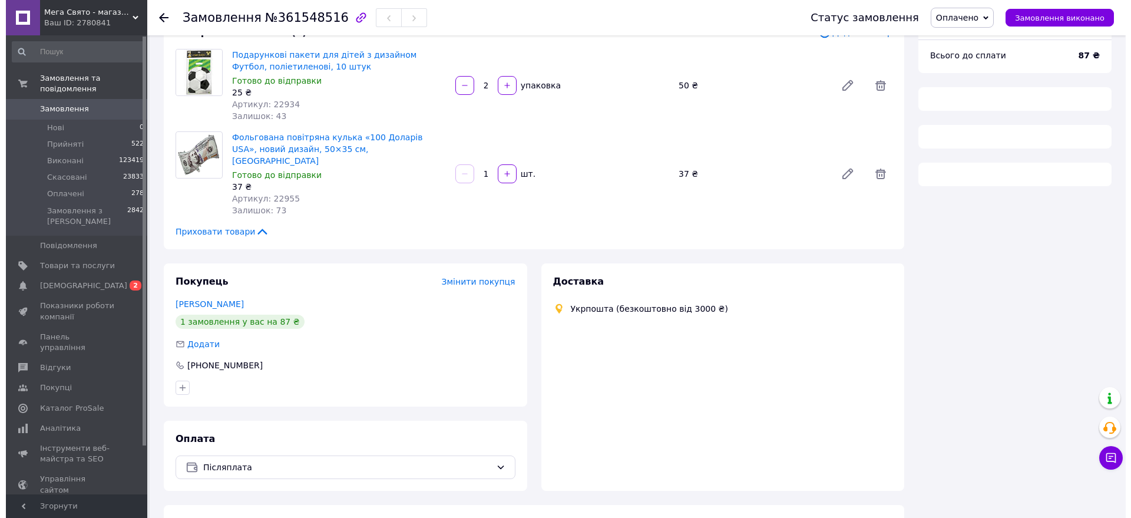
scroll to position [100, 0]
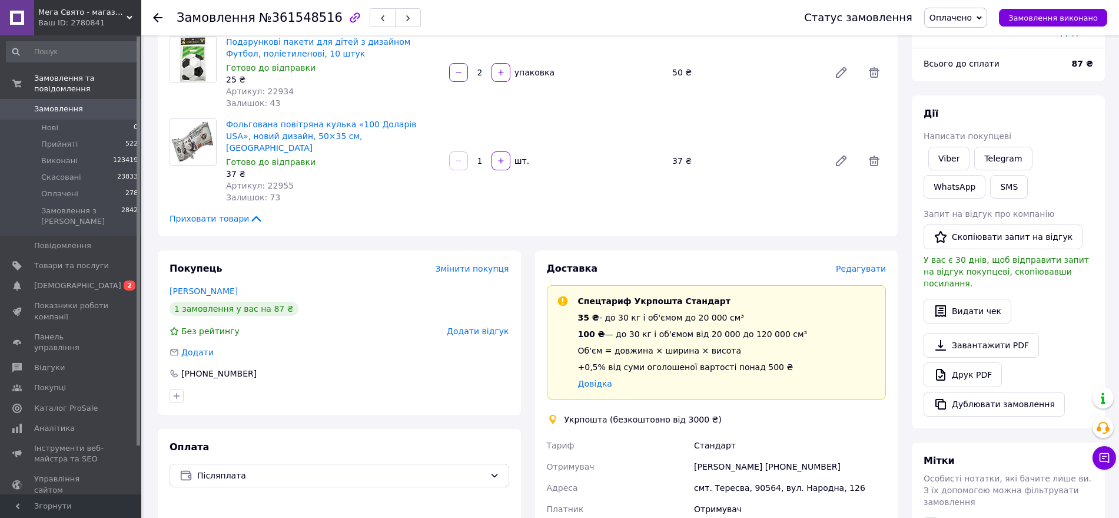
click at [871, 264] on span "Редагувати" at bounding box center [861, 268] width 50 height 9
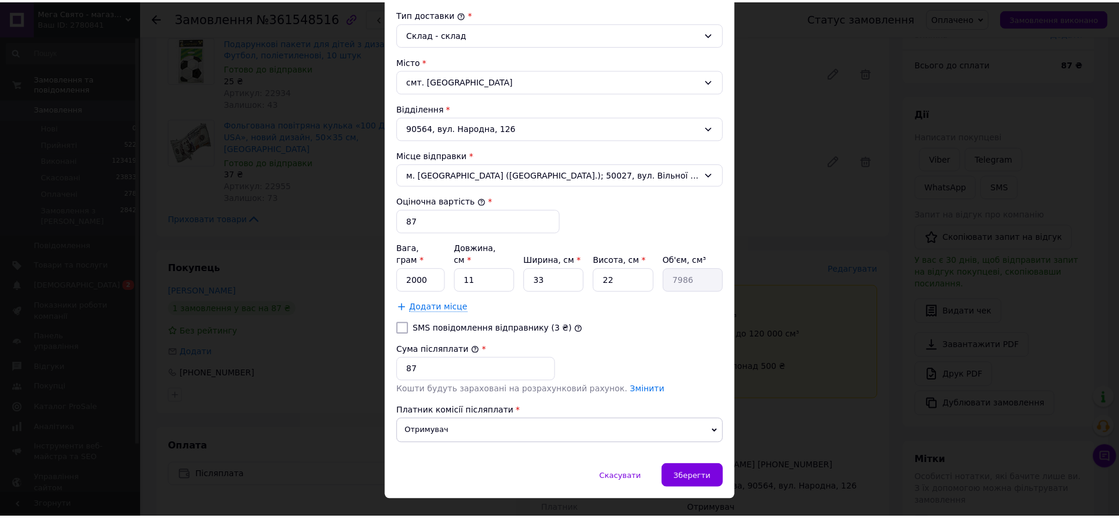
scroll to position [329, 0]
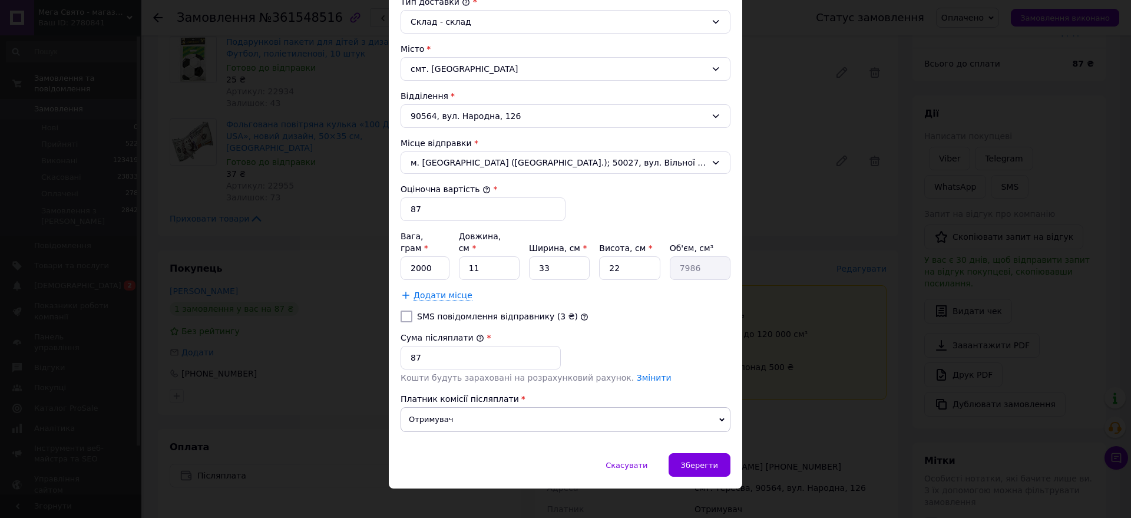
click at [289, 303] on div "× Редагування доставки Спосіб доставки Укрпошта (безкоштовно від 3000 ₴) Тариф …" at bounding box center [565, 259] width 1131 height 518
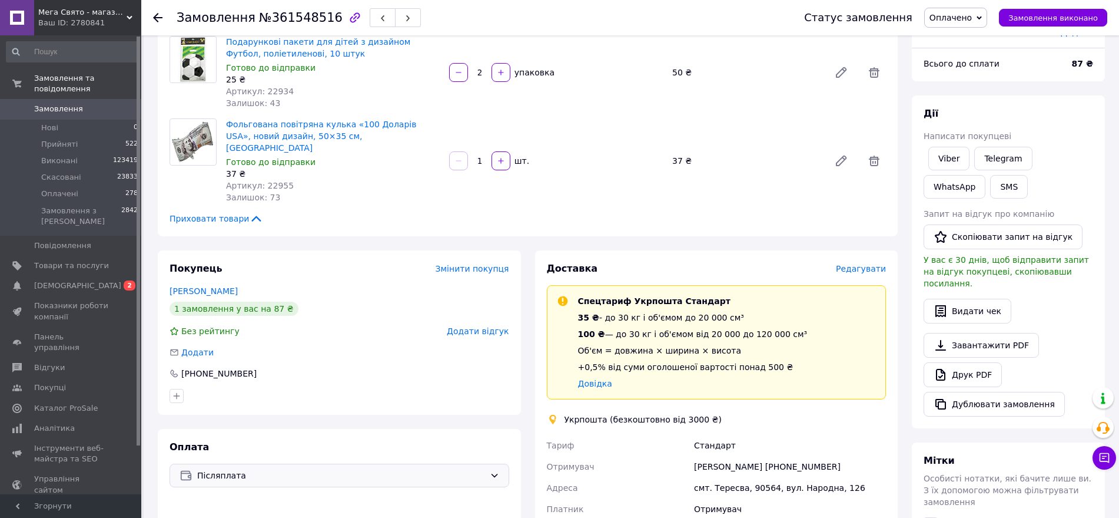
click at [299, 469] on span "Післяплата" at bounding box center [341, 475] width 288 height 13
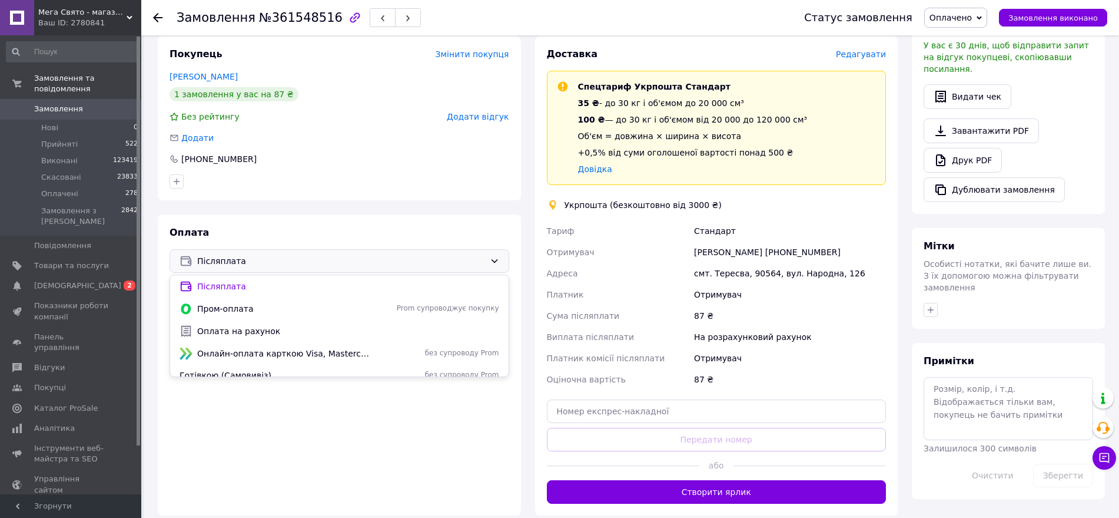
scroll to position [321, 0]
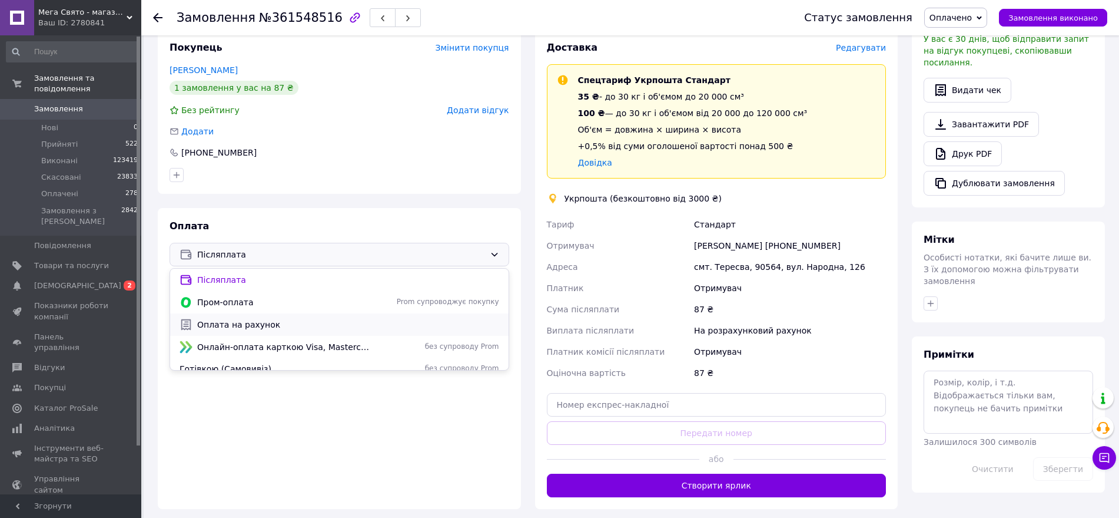
click at [269, 319] on span "Оплата на рахунок" at bounding box center [348, 325] width 302 height 12
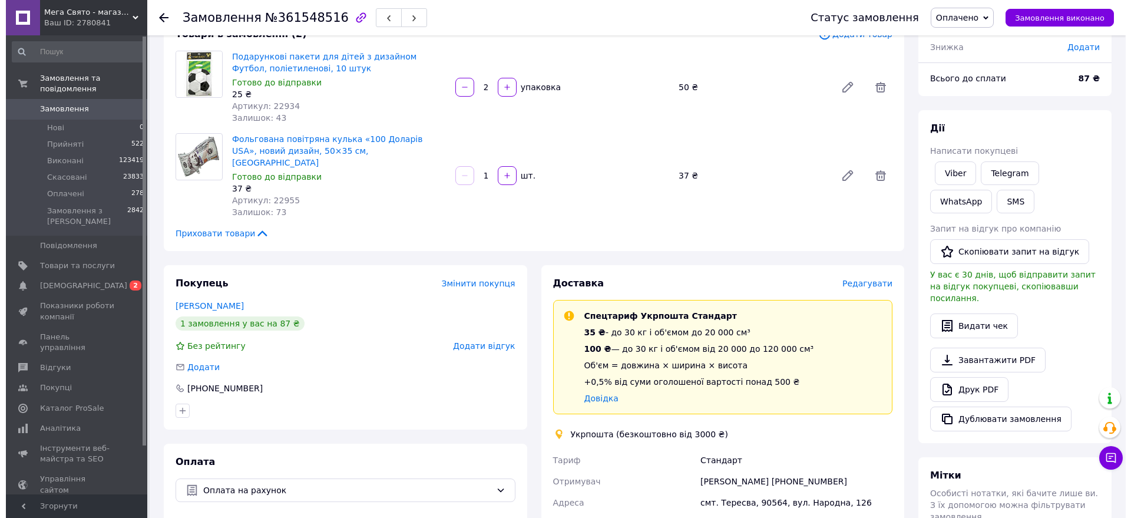
scroll to position [94, 0]
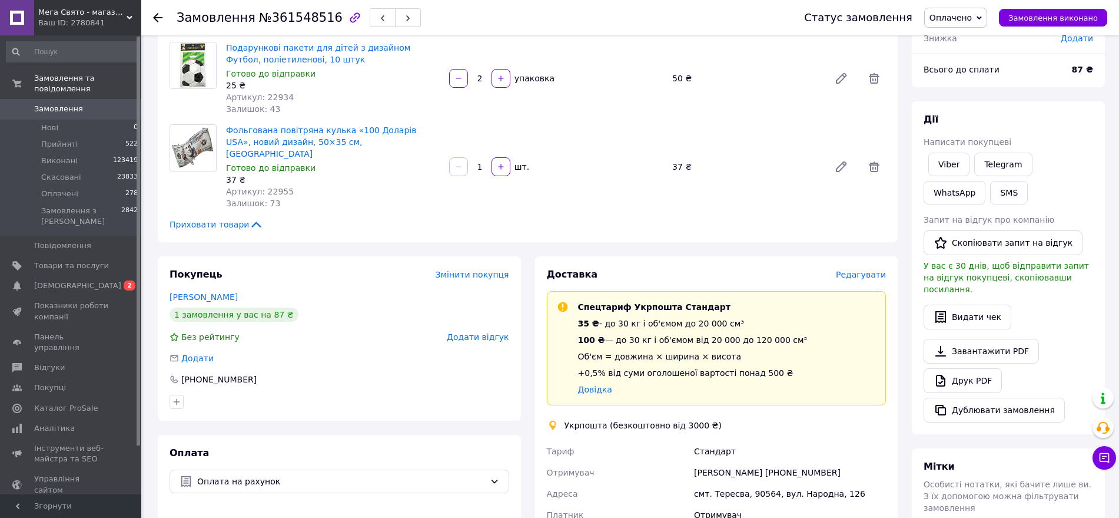
drag, startPoint x: 859, startPoint y: 254, endPoint x: 857, endPoint y: 260, distance: 6.0
click at [859, 256] on div "Доставка Редагувати Спецтариф Укрпошта Стандарт 35 ₴ - до 30 кг і об'ємом до 20…" at bounding box center [716, 464] width 363 height 416
click at [857, 270] on span "Редагувати" at bounding box center [861, 274] width 50 height 9
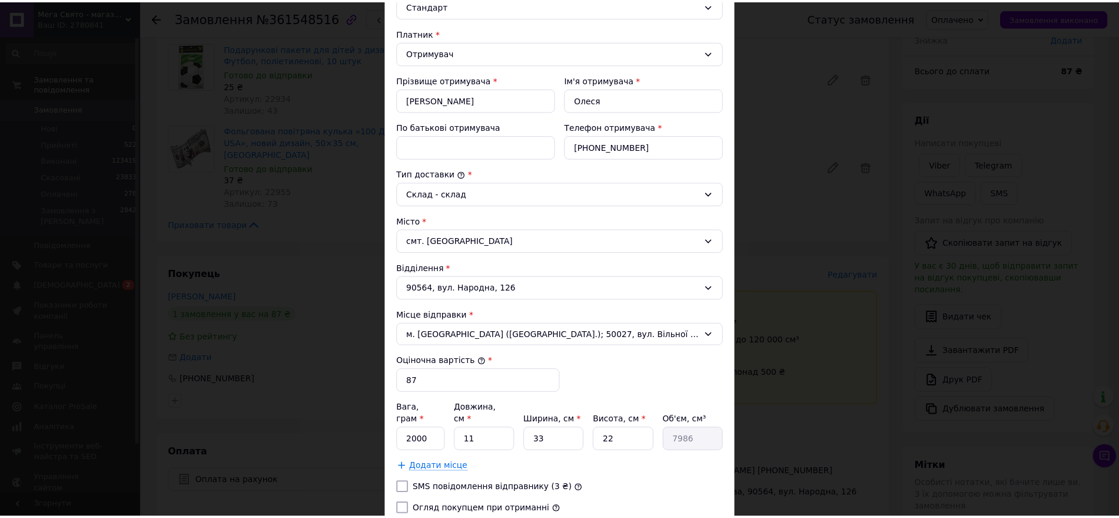
scroll to position [261, 0]
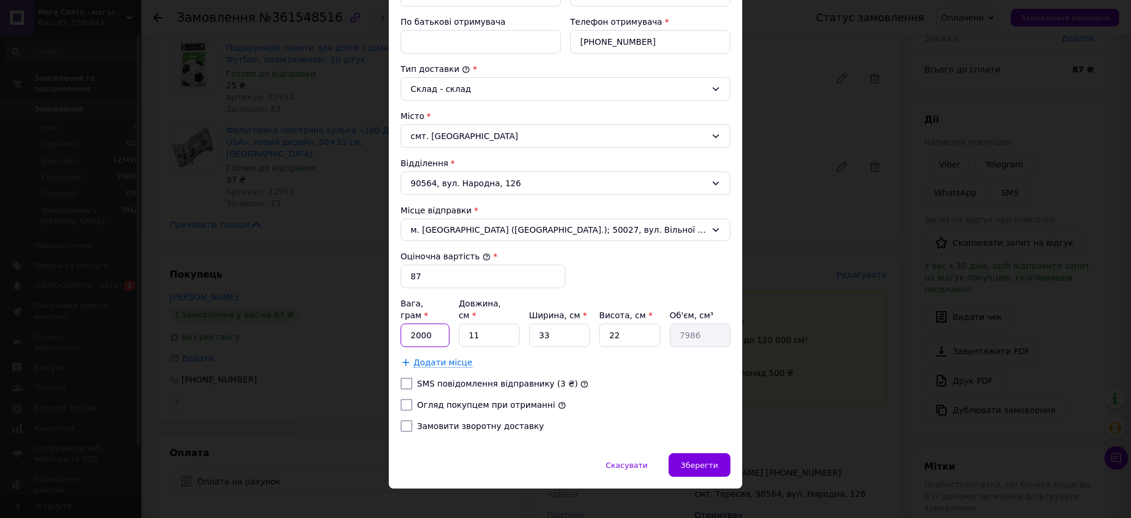
click at [429, 323] on input "2000" at bounding box center [424, 335] width 49 height 24
type input "64"
type input "2"
type input "1452"
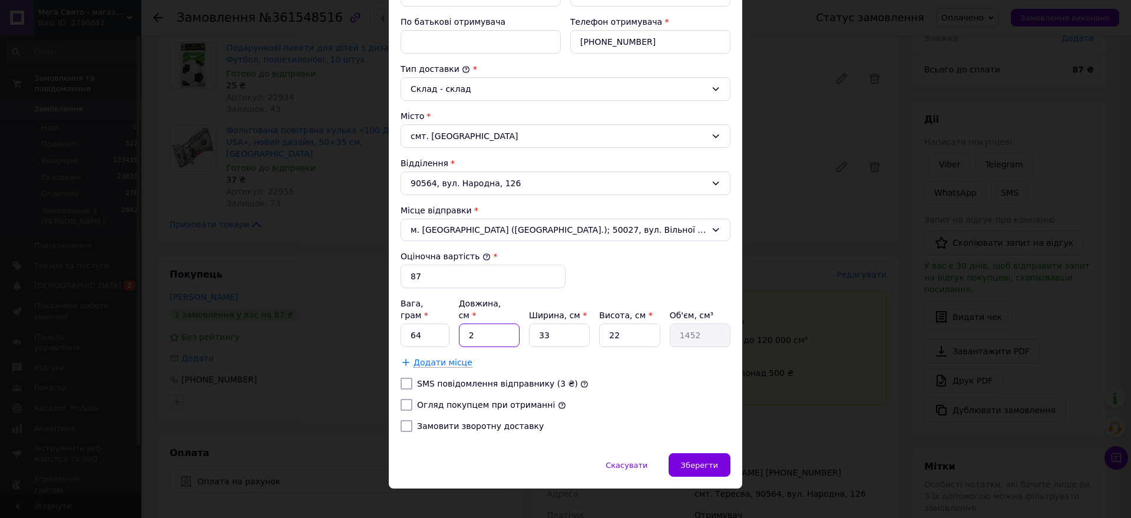
type input "24"
type input "17424"
type input "24"
type input "1"
type input "528"
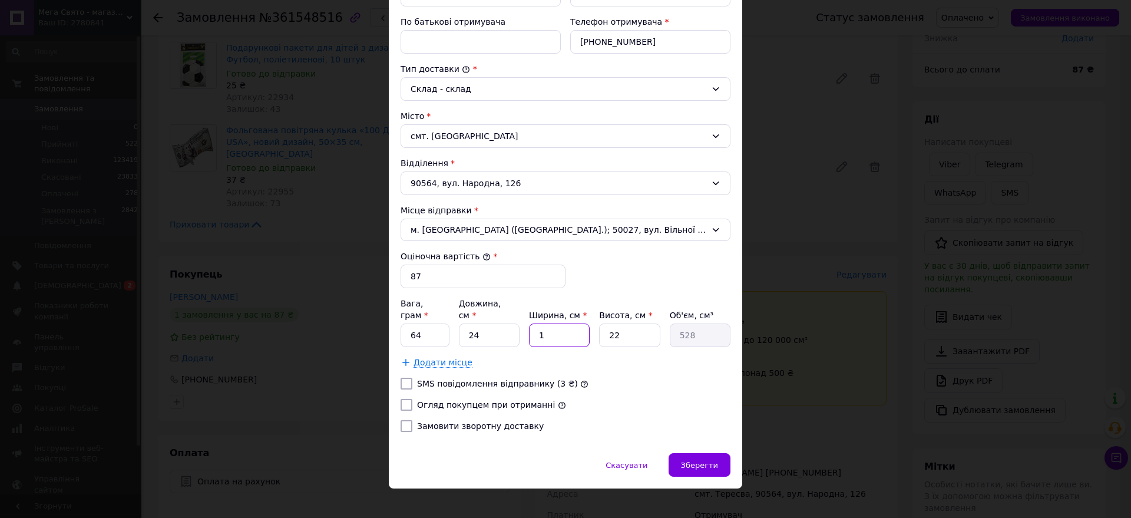
type input "16"
type input "8448"
type input "16"
type input "2"
type input "768"
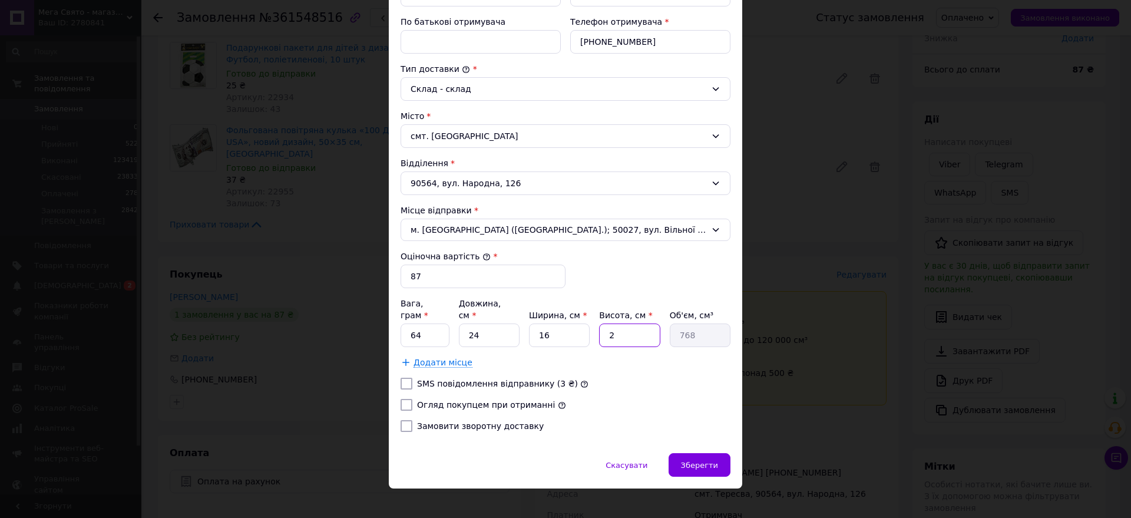
type input "2"
click at [406, 399] on input "Огляд покупцем при отриманні" at bounding box center [406, 405] width 12 height 12
checkbox input "true"
click at [714, 461] on span "Зберегти" at bounding box center [699, 465] width 37 height 9
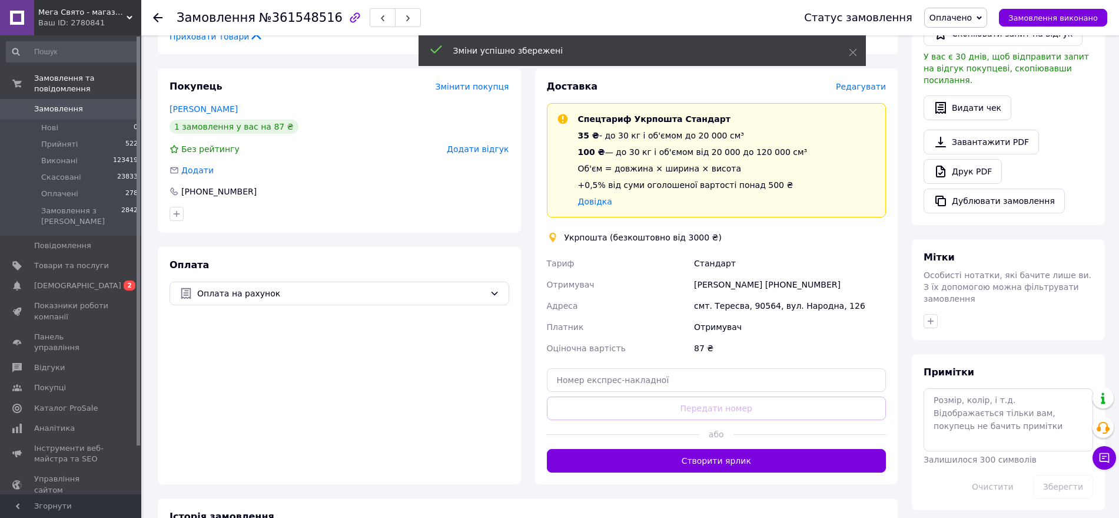
scroll to position [315, 0]
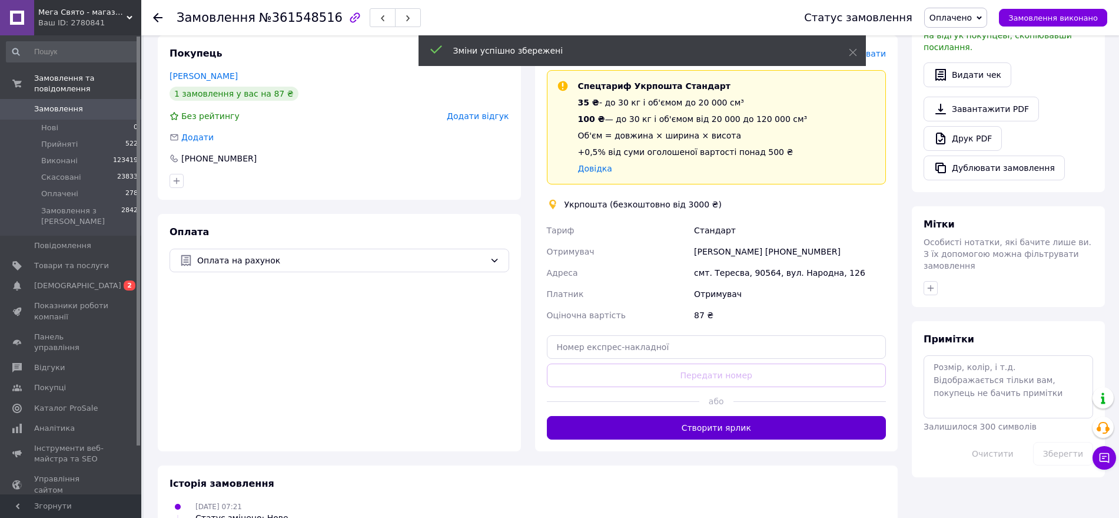
click at [756, 416] on button "Створити ярлик" at bounding box center [717, 428] width 340 height 24
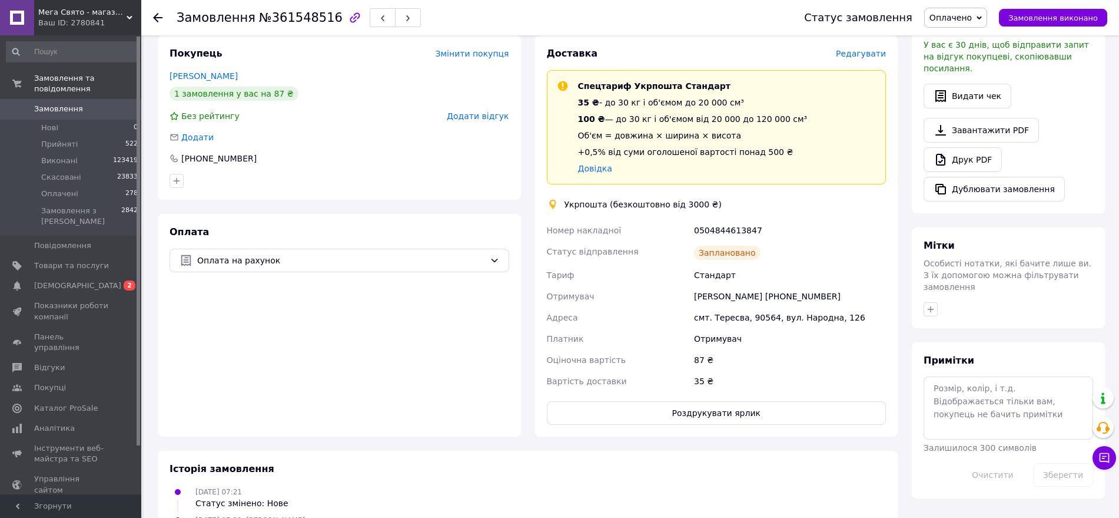
click at [718, 220] on div "0504844613847" at bounding box center [790, 230] width 197 height 21
copy div "0504844613847"
click at [733, 401] on button "Роздрукувати ярлик" at bounding box center [717, 413] width 340 height 24
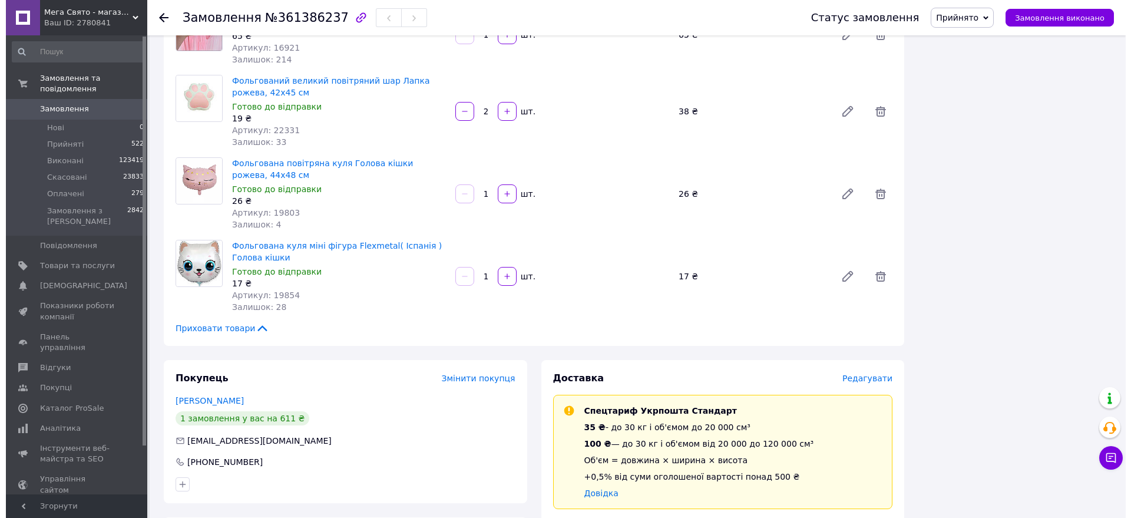
scroll to position [442, 0]
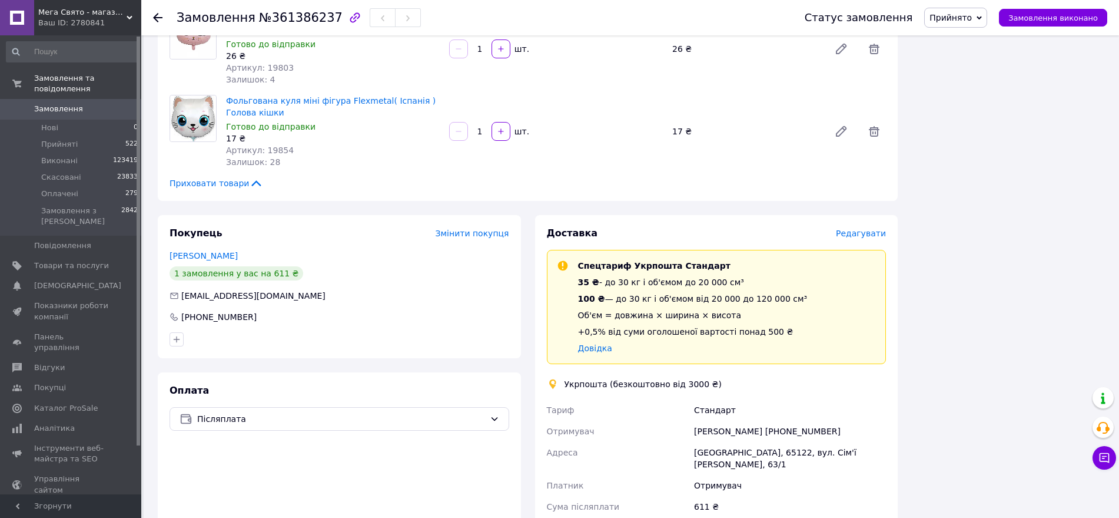
click at [864, 234] on span "Редагувати" at bounding box center [861, 232] width 50 height 9
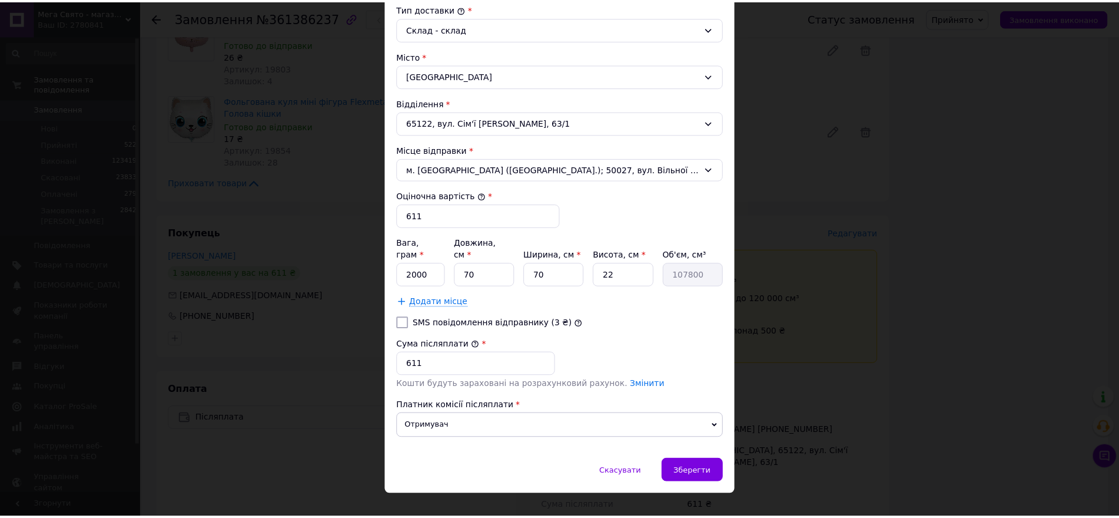
scroll to position [329, 0]
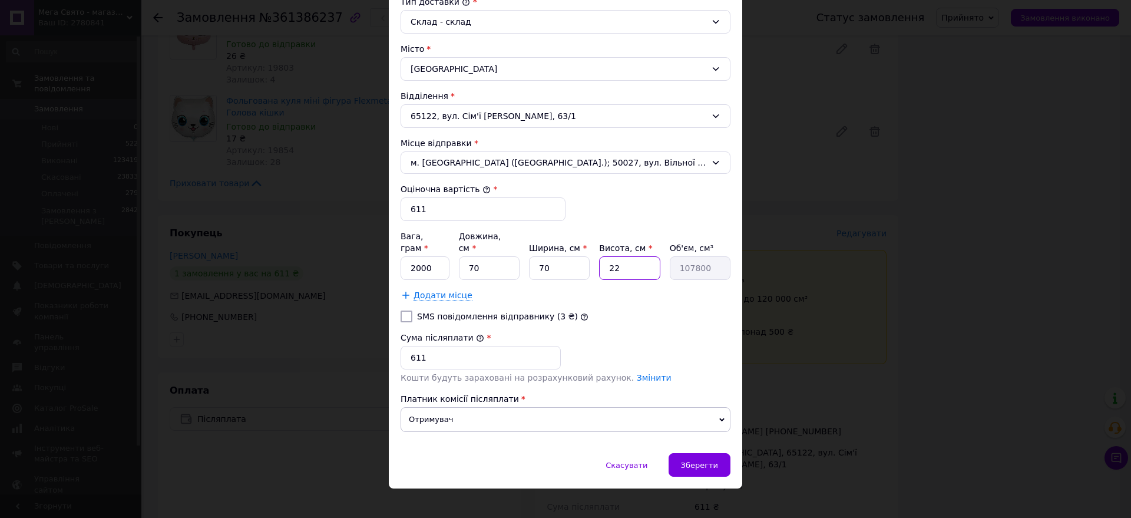
click at [638, 257] on input "22" at bounding box center [629, 268] width 61 height 24
click at [435, 259] on input "2000" at bounding box center [424, 268] width 49 height 24
type input "3000"
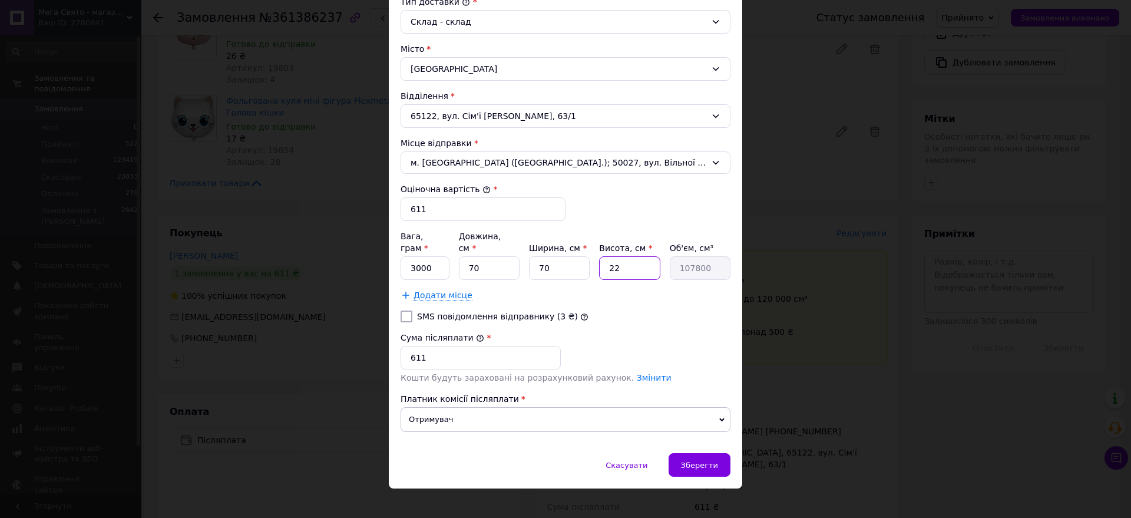
type input "5"
type input "24500"
type input "5"
click at [478, 346] on input "611" at bounding box center [480, 358] width 160 height 24
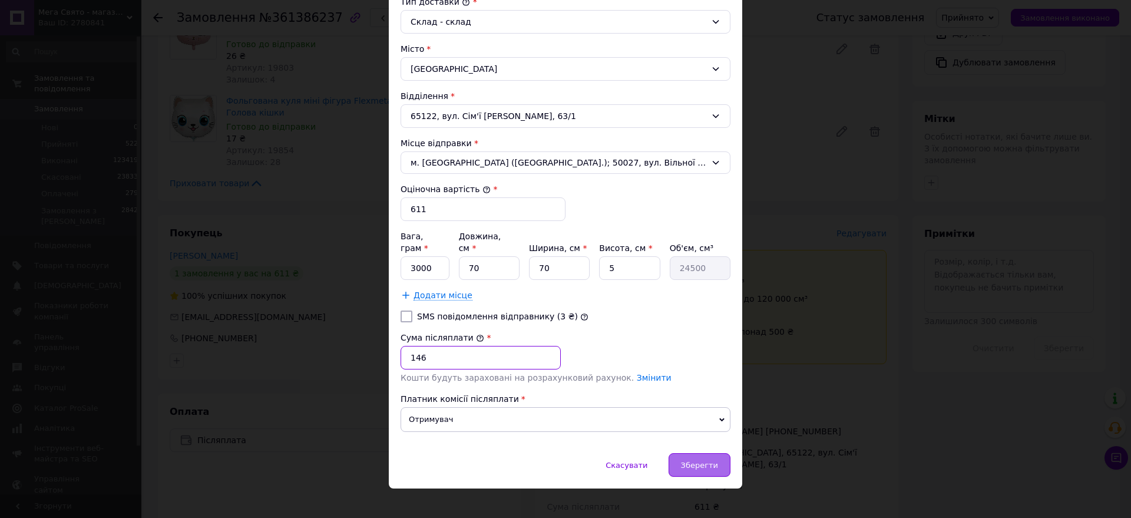
type input "146"
click at [708, 459] on div "Зберегти" at bounding box center [699, 465] width 62 height 24
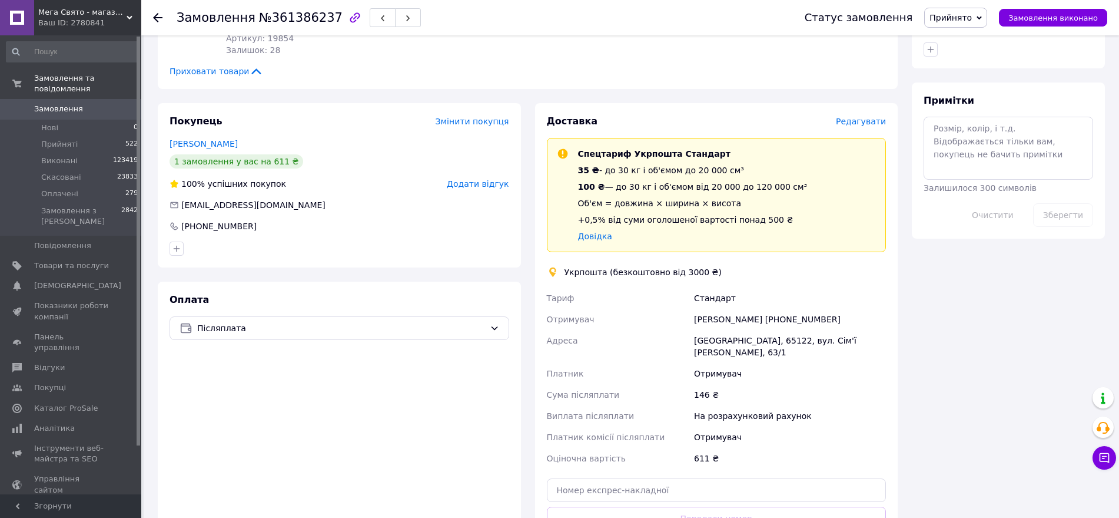
scroll to position [662, 0]
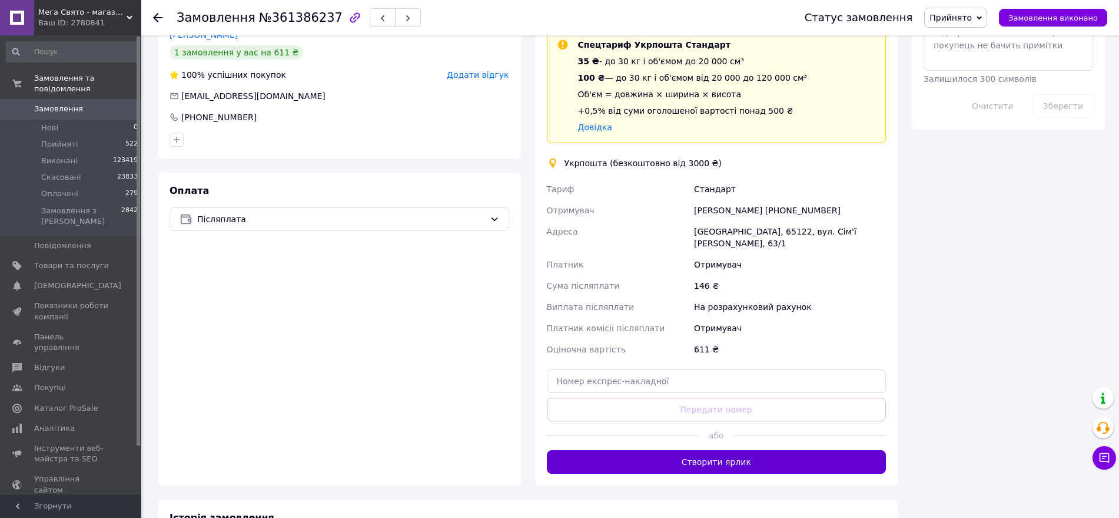
click at [697, 450] on button "Створити ярлик" at bounding box center [717, 462] width 340 height 24
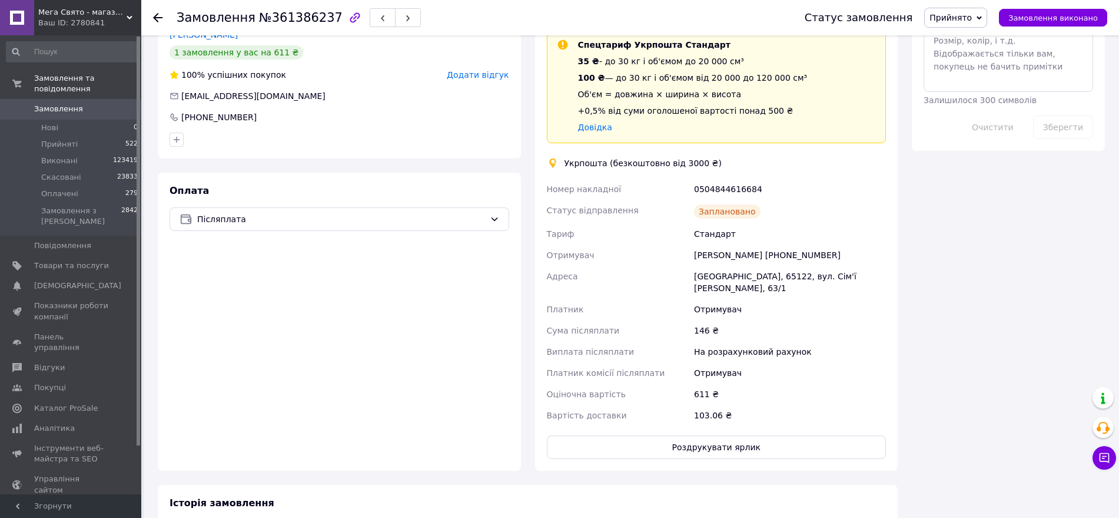
click at [710, 191] on div "0504844616684" at bounding box center [790, 188] width 197 height 21
copy div "0504844616684"
click at [685, 435] on button "Роздрукувати ярлик" at bounding box center [717, 447] width 340 height 24
